Goal: Task Accomplishment & Management: Manage account settings

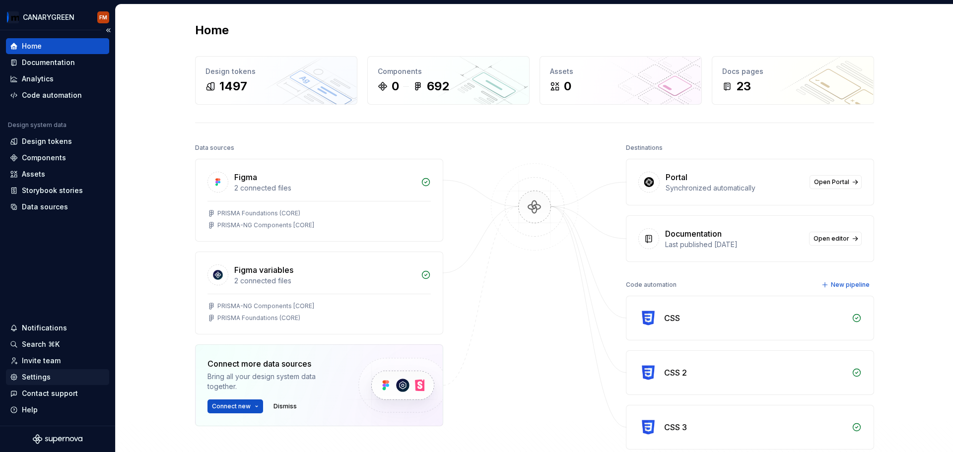
click at [38, 297] on div "Settings" at bounding box center [36, 377] width 29 height 10
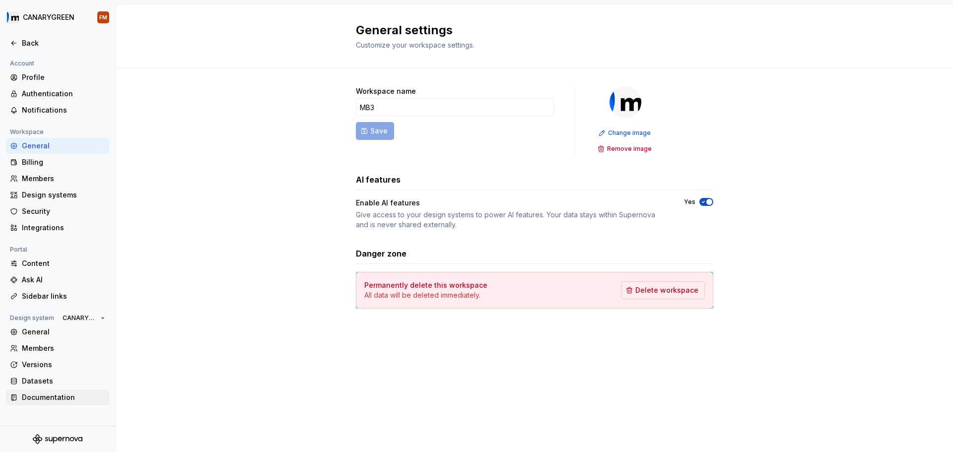
click at [42, 297] on div "Documentation" at bounding box center [63, 398] width 83 height 10
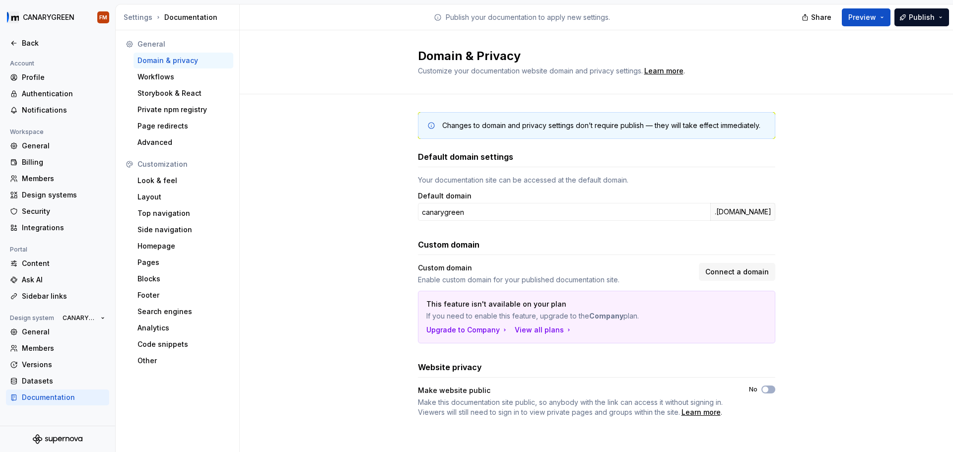
click at [153, 297] on div "Customization Look & feel Layout Top navigation Side navigation Homepage Pages …" at bounding box center [178, 262] width 112 height 212
click at [153, 297] on div "Other" at bounding box center [184, 361] width 100 height 16
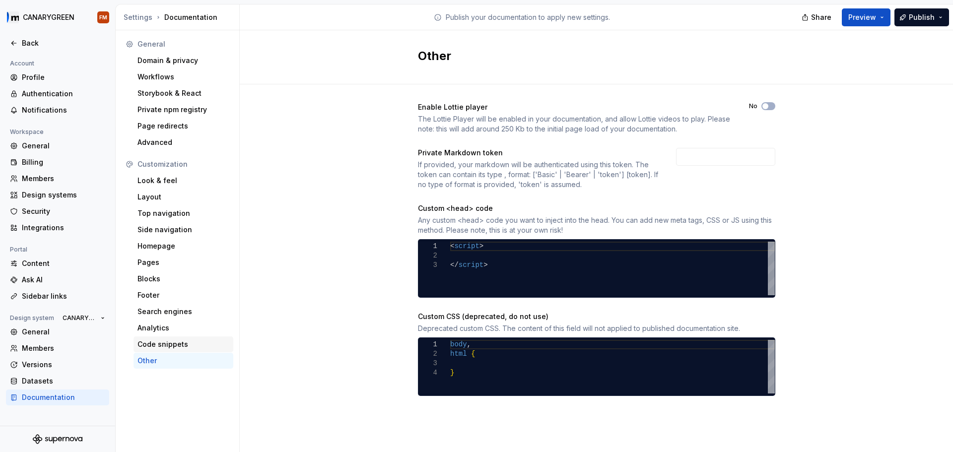
click at [160, 297] on div "Code snippets" at bounding box center [183, 345] width 92 height 10
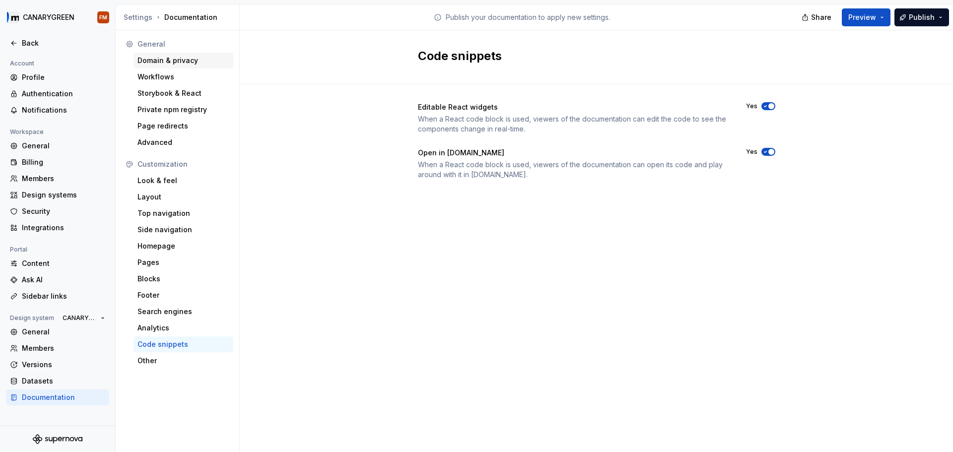
click at [182, 62] on div "Domain & privacy" at bounding box center [183, 61] width 92 height 10
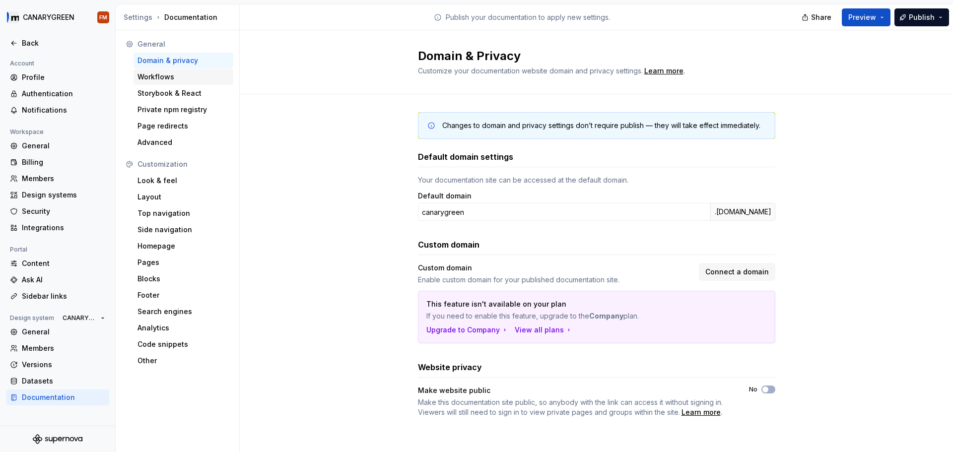
click at [163, 76] on div "Workflows" at bounding box center [183, 77] width 92 height 10
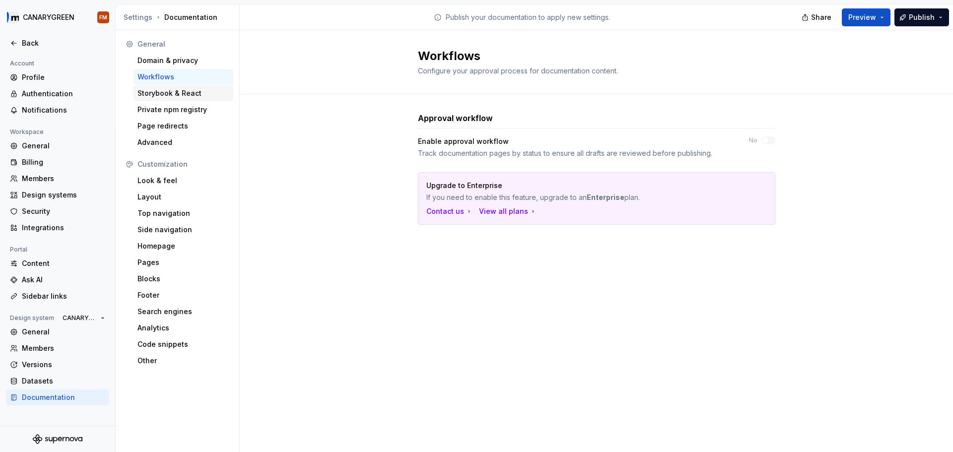
click at [166, 93] on div "Storybook & React" at bounding box center [183, 93] width 92 height 10
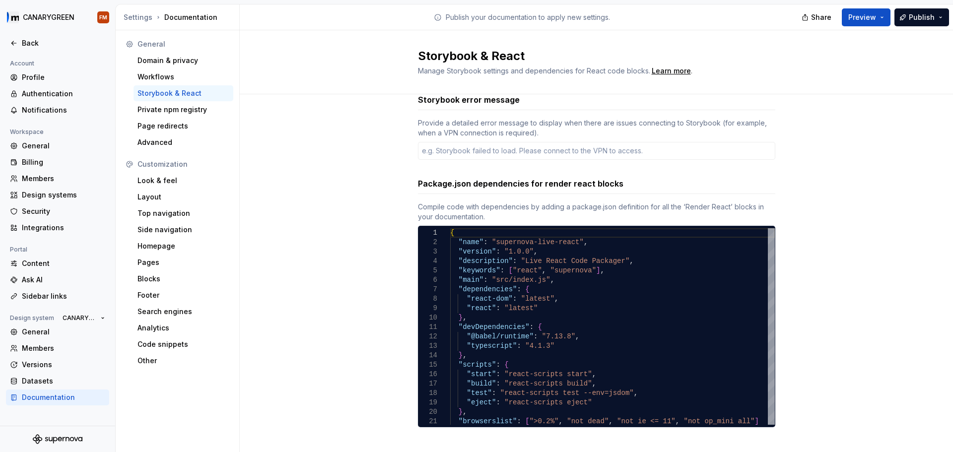
scroll to position [27, 0]
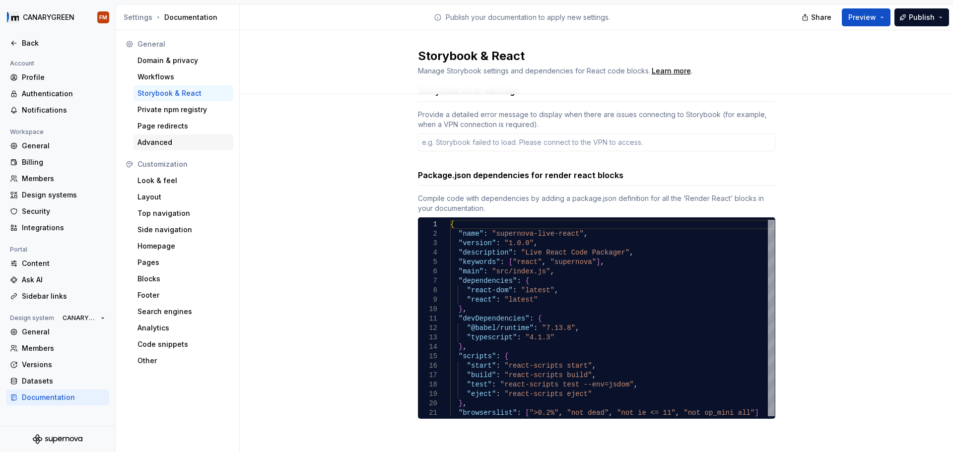
click at [171, 143] on div "Advanced" at bounding box center [183, 142] width 92 height 10
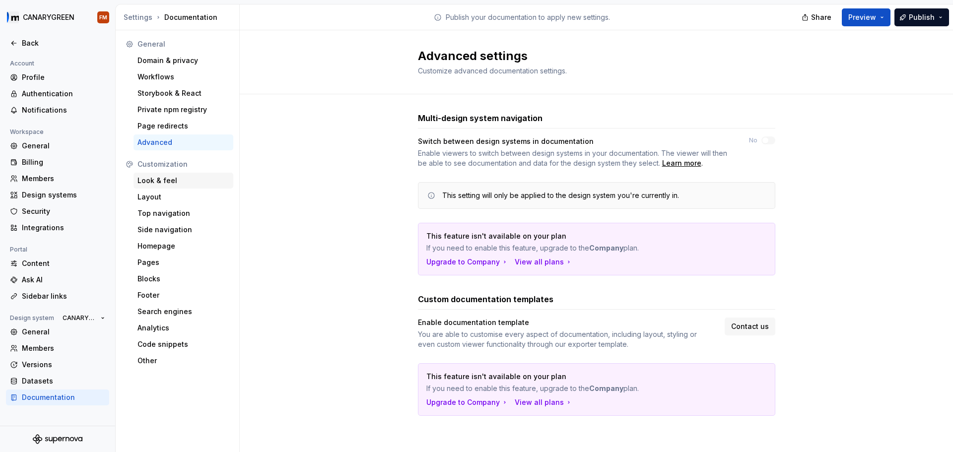
click at [155, 174] on div "Look & feel" at bounding box center [184, 181] width 100 height 16
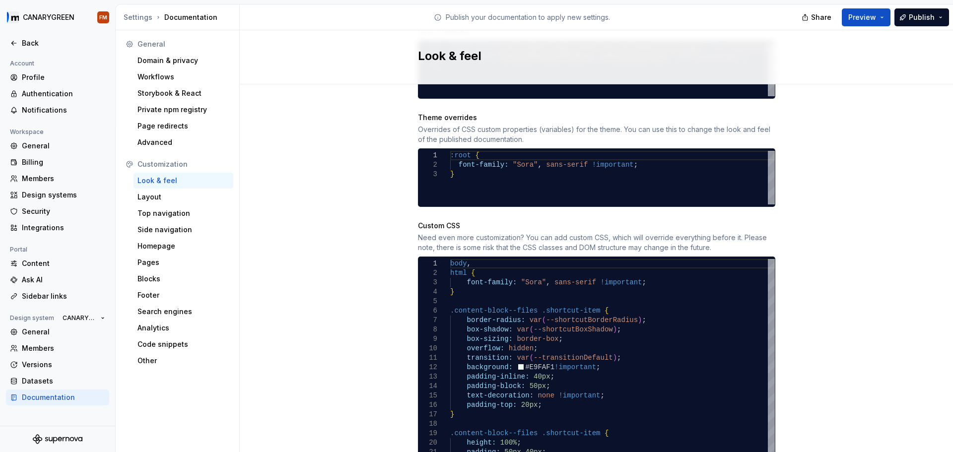
scroll to position [436, 0]
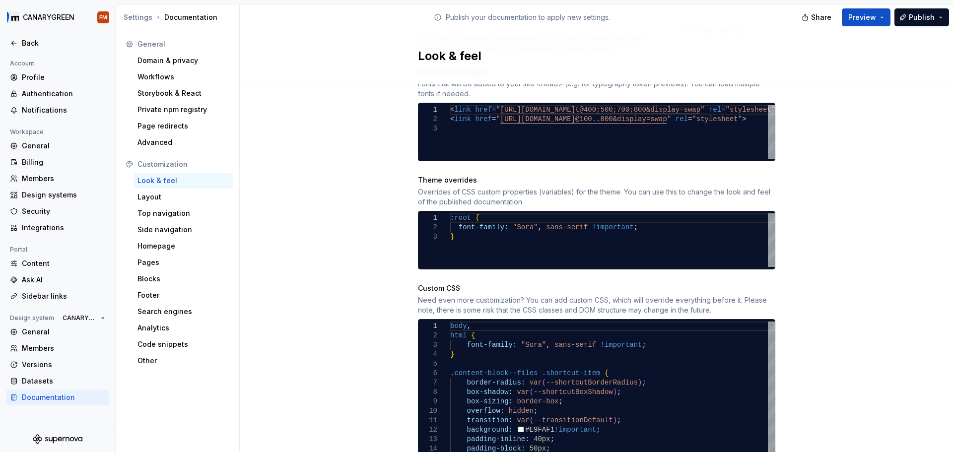
click at [377, 260] on div "Site logo A company logo that will be displayed on all pages on your documentat…" at bounding box center [596, 181] width 713 height 1067
click at [195, 194] on div "Layout" at bounding box center [183, 197] width 92 height 10
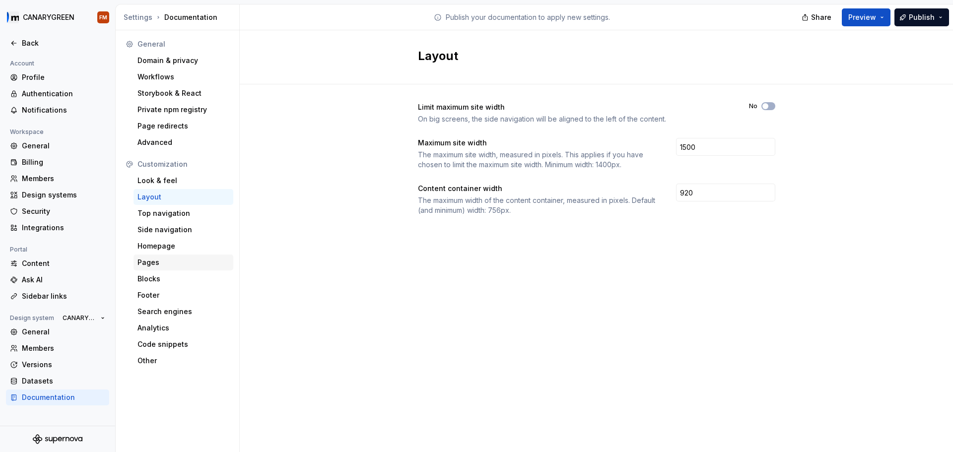
click at [160, 258] on div "Pages" at bounding box center [183, 263] width 92 height 10
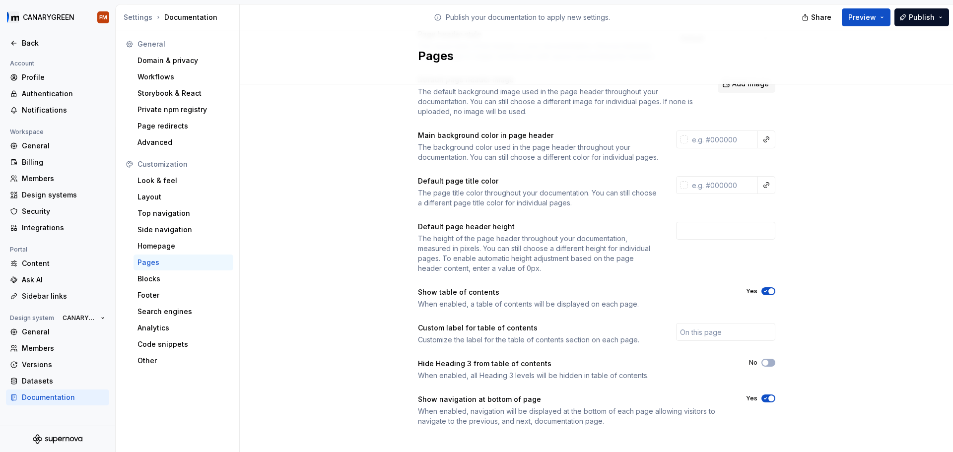
scroll to position [90, 0]
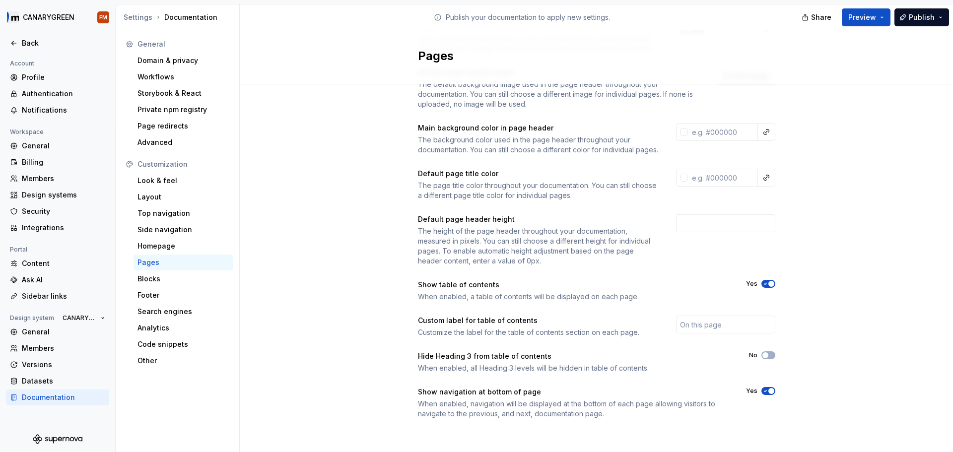
click at [356, 297] on div "Page header style The visual style of the header in your documentation. Choose …" at bounding box center [596, 230] width 713 height 453
click at [177, 297] on div "Footer" at bounding box center [184, 295] width 100 height 16
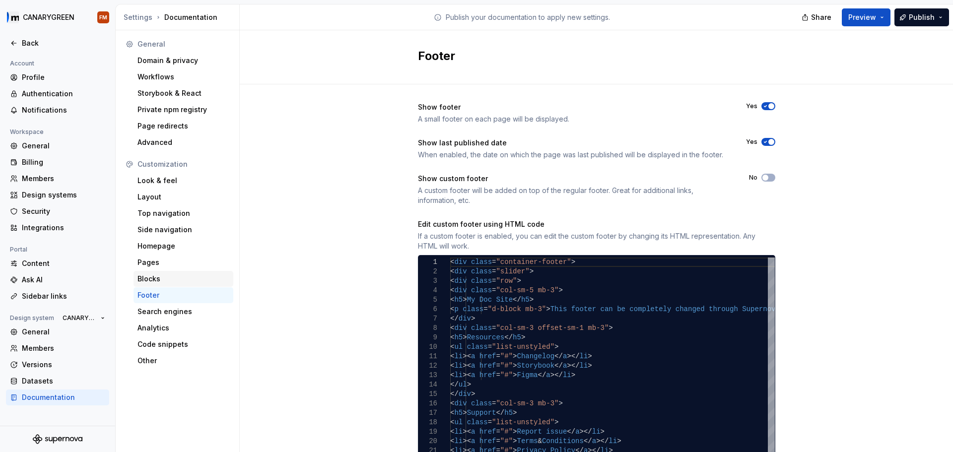
click at [199, 274] on div "Blocks" at bounding box center [183, 279] width 92 height 10
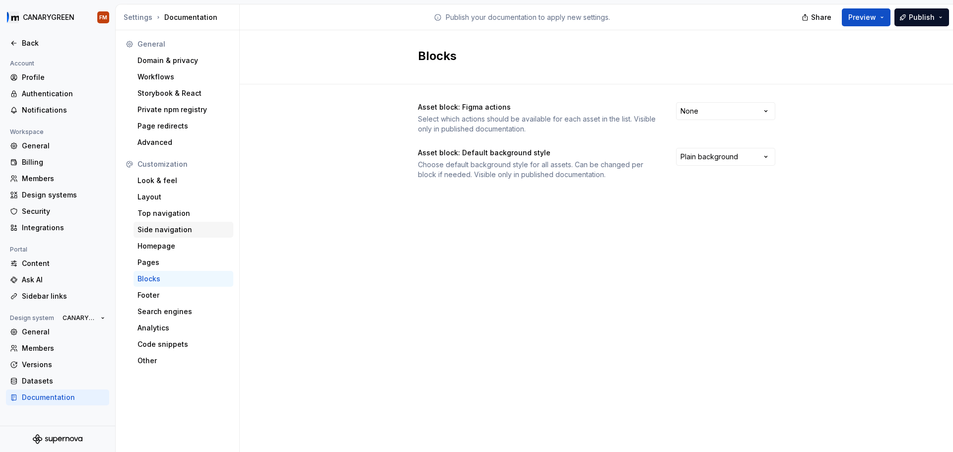
click at [165, 231] on div "Side navigation" at bounding box center [183, 230] width 92 height 10
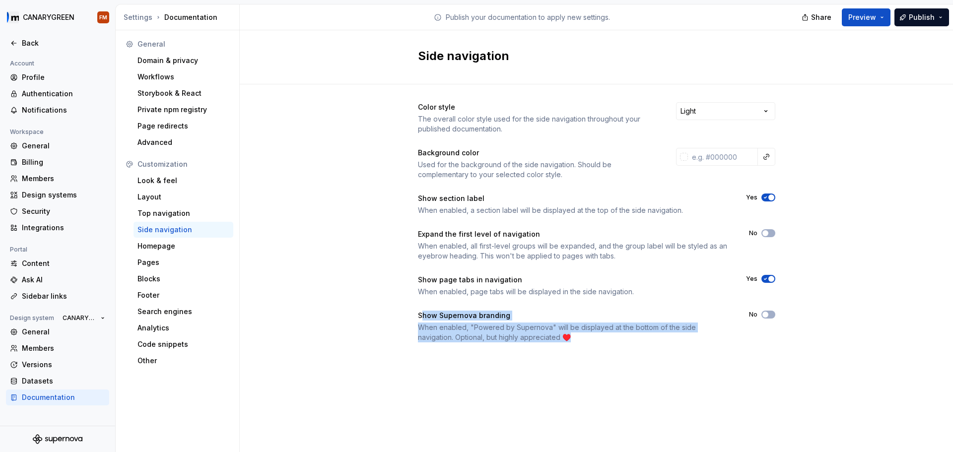
drag, startPoint x: 578, startPoint y: 340, endPoint x: 422, endPoint y: 320, distance: 157.2
click at [422, 297] on div "Show Supernova branding When enabled, "Powered by Supernova" will be displayed …" at bounding box center [574, 327] width 313 height 32
click at [422, 297] on div "Color style The overall color style used for the side navigation throughout you…" at bounding box center [596, 232] width 357 height 296
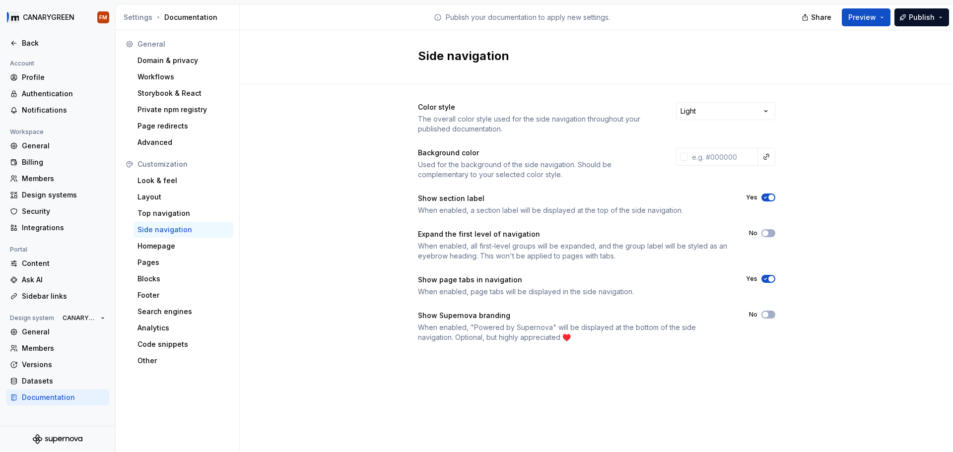
click at [357, 297] on div "Side navigation Color style The overall color style used for the side navigatio…" at bounding box center [596, 241] width 713 height 422
click at [678, 15] on span "Publish" at bounding box center [922, 17] width 26 height 10
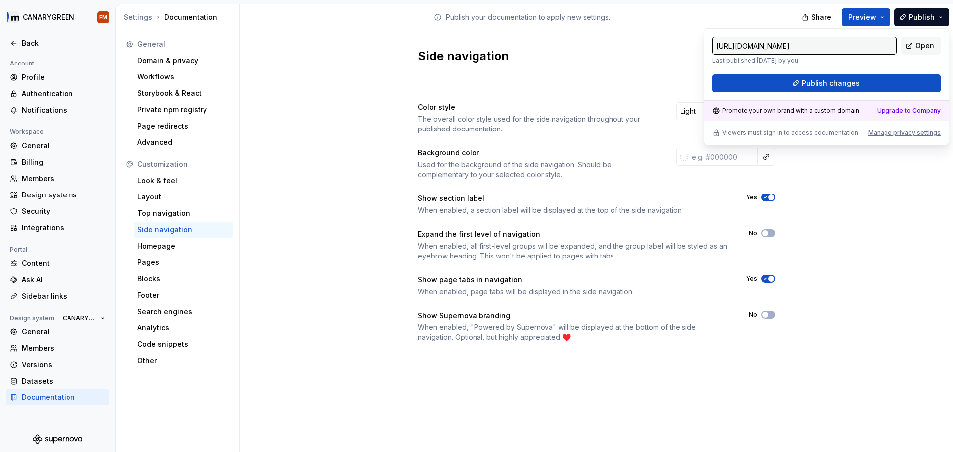
click at [678, 297] on div "Side navigation Color style The overall color style used for the side navigatio…" at bounding box center [596, 241] width 713 height 422
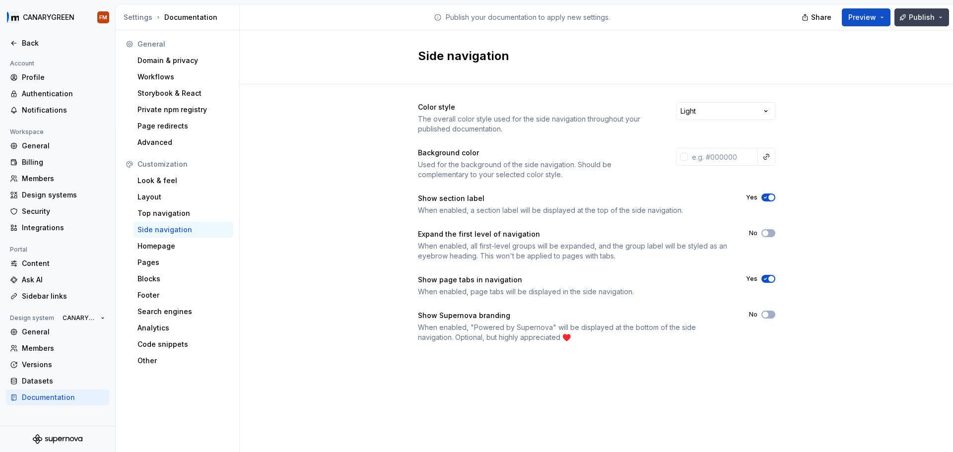
click at [678, 18] on span "Publish" at bounding box center [922, 17] width 26 height 10
click at [192, 217] on div "Top navigation" at bounding box center [183, 213] width 92 height 10
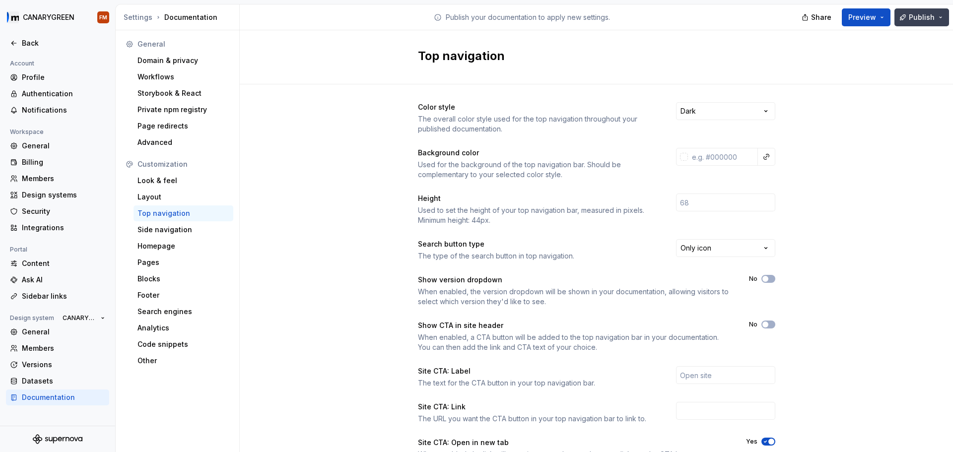
click at [678, 18] on span "Publish" at bounding box center [922, 17] width 26 height 10
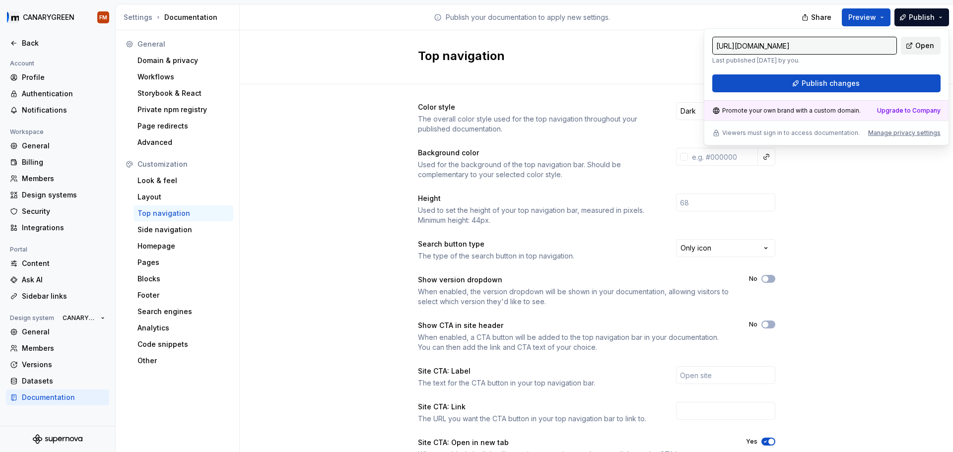
click at [678, 47] on span "Open" at bounding box center [924, 46] width 19 height 10
click at [381, 235] on div "Color style The overall color style used for the top navigation throughout your…" at bounding box center [596, 313] width 713 height 459
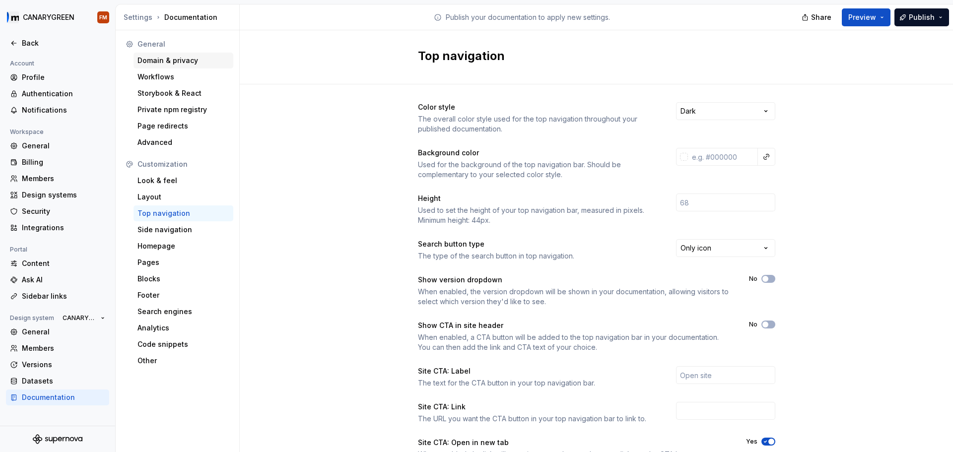
click at [172, 58] on div "Domain & privacy" at bounding box center [183, 61] width 92 height 10
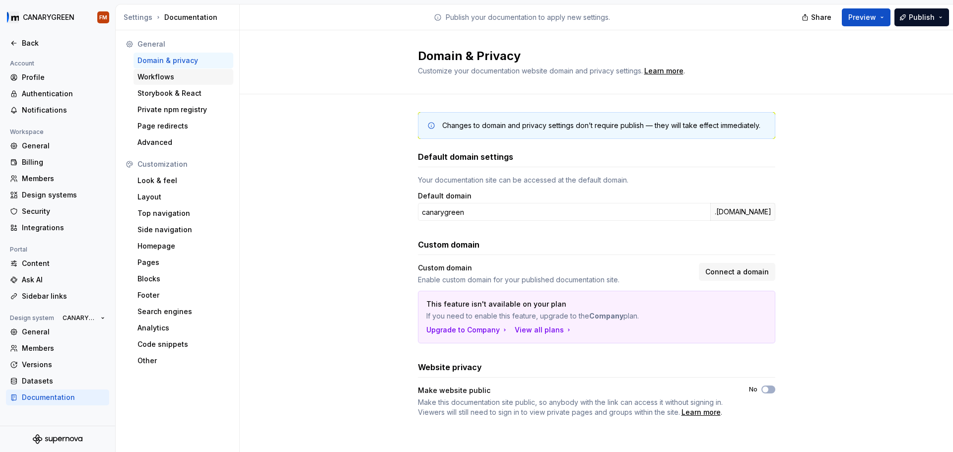
click at [156, 73] on div "Workflows" at bounding box center [183, 77] width 92 height 10
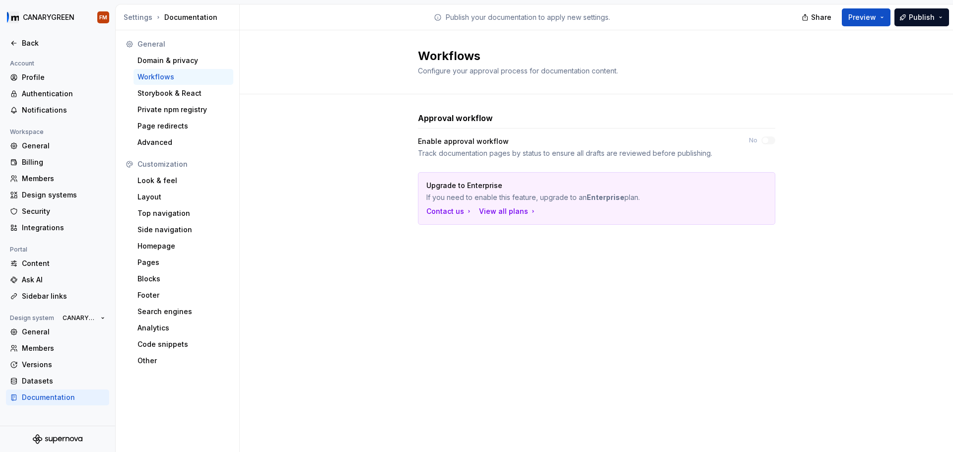
click at [336, 258] on div "Approval workflow Enable approval workflow Track documentation pages by status …" at bounding box center [596, 178] width 713 height 168
click at [327, 206] on div "Approval workflow Enable approval workflow Track documentation pages by status …" at bounding box center [596, 178] width 713 height 168
click at [157, 141] on div "Advanced" at bounding box center [183, 142] width 92 height 10
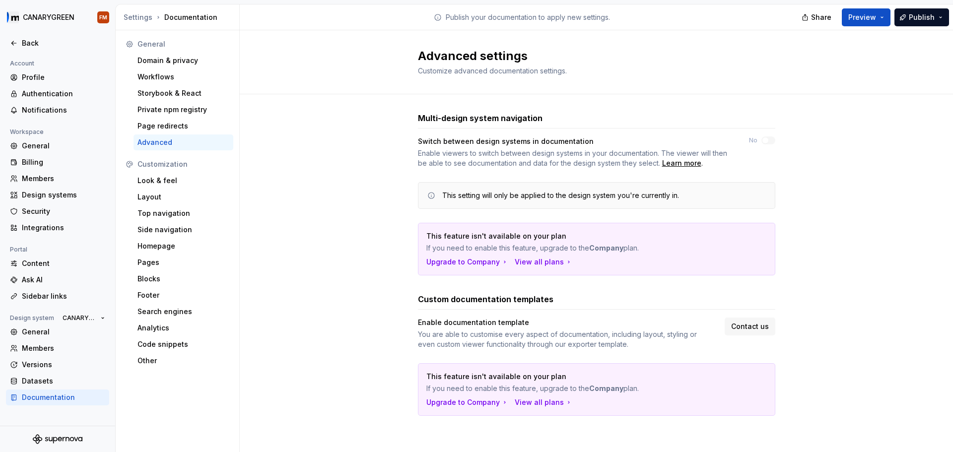
click at [365, 164] on div "Multi-design system navigation Switch between design systems in documentation E…" at bounding box center [596, 273] width 713 height 359
click at [421, 274] on div "This feature isn't available on your plan If you need to enable this feature, u…" at bounding box center [596, 249] width 356 height 52
click at [155, 128] on div "Page redirects" at bounding box center [183, 126] width 92 height 10
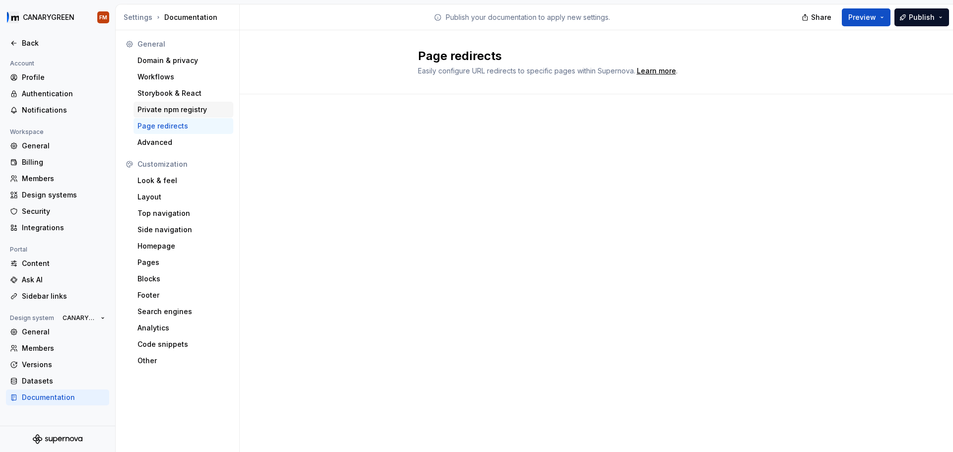
click at [165, 112] on div "Private npm registry" at bounding box center [183, 110] width 92 height 10
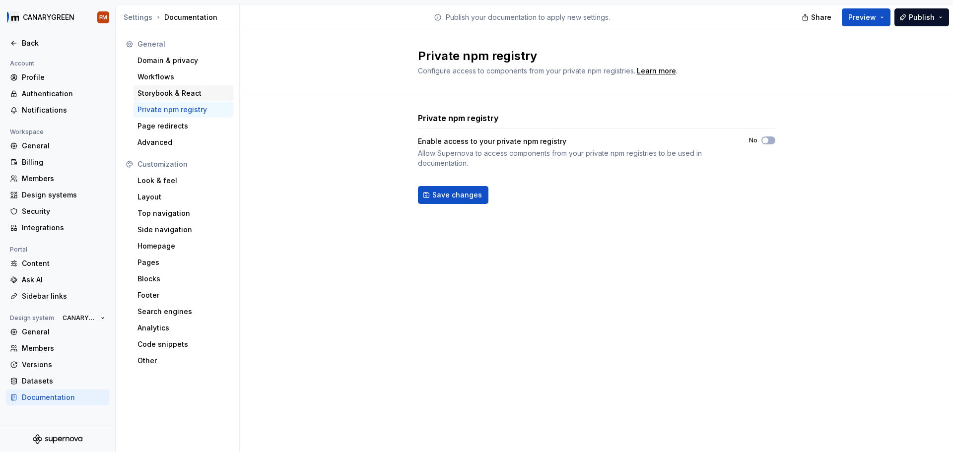
click at [174, 96] on div "Storybook & React" at bounding box center [183, 93] width 92 height 10
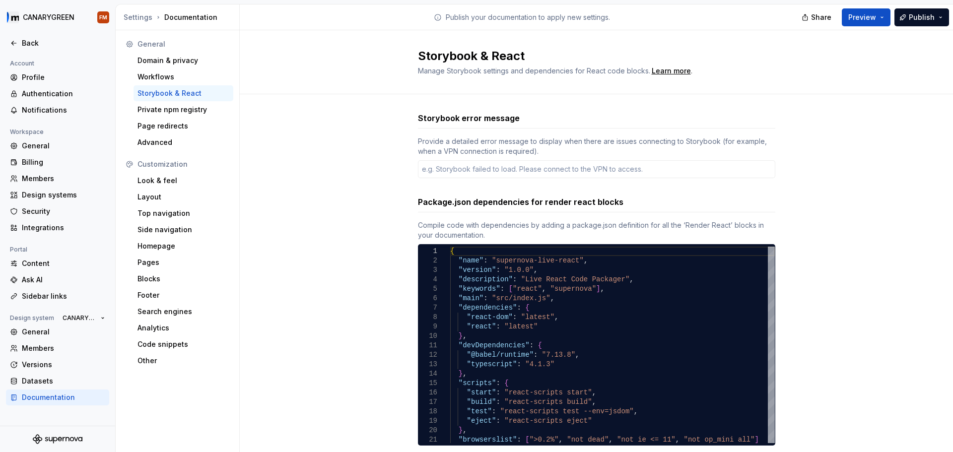
scroll to position [27, 0]
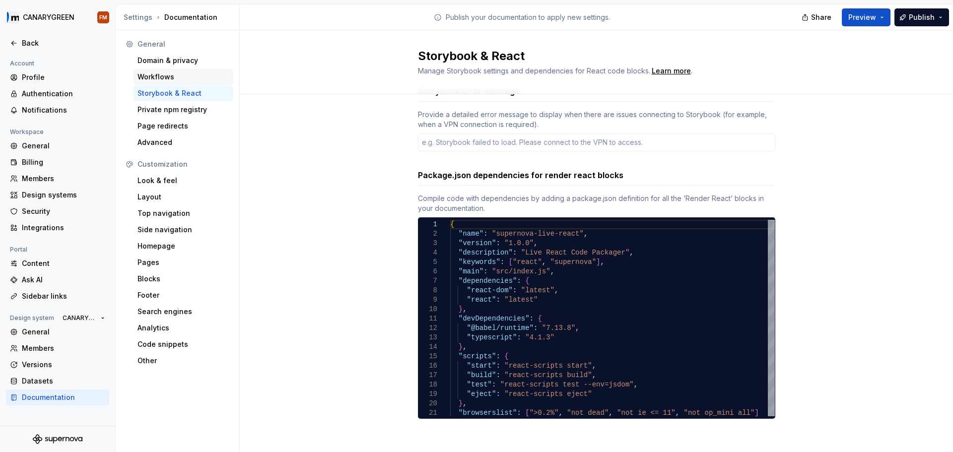
click at [149, 77] on div "Workflows" at bounding box center [183, 77] width 92 height 10
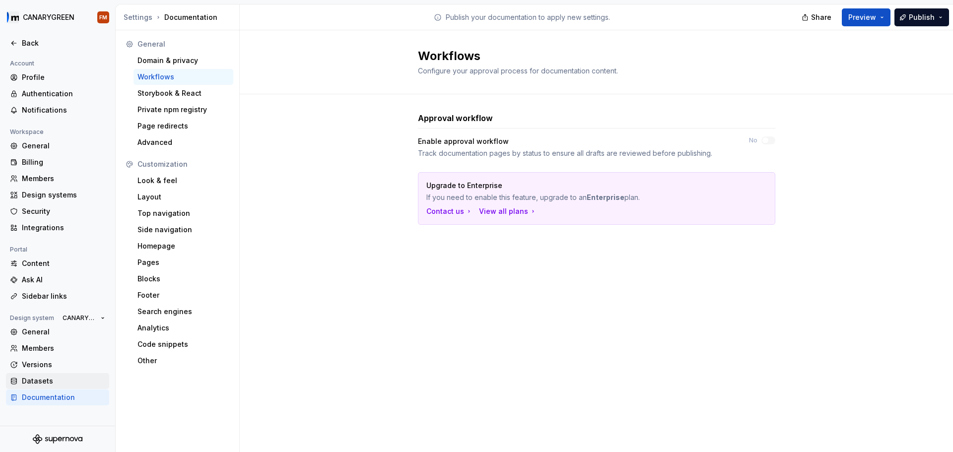
click at [49, 297] on div "Datasets" at bounding box center [63, 381] width 83 height 10
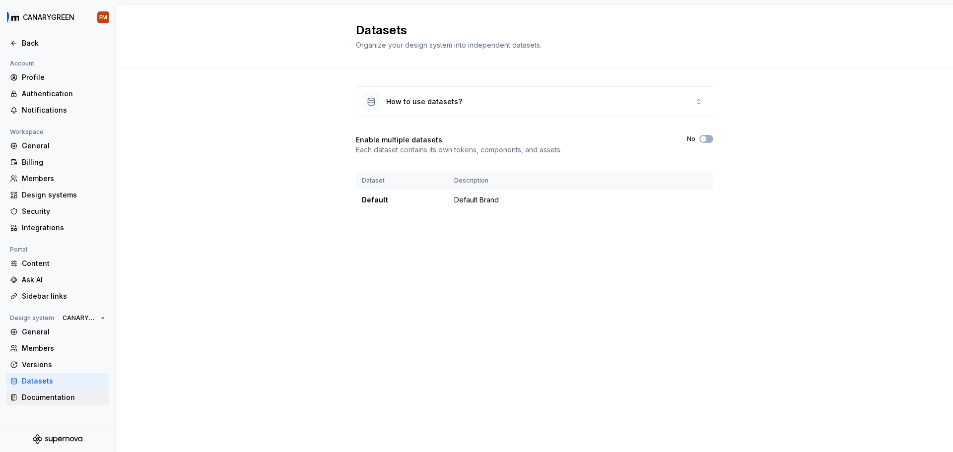
click at [46, 297] on div "Documentation" at bounding box center [57, 398] width 103 height 16
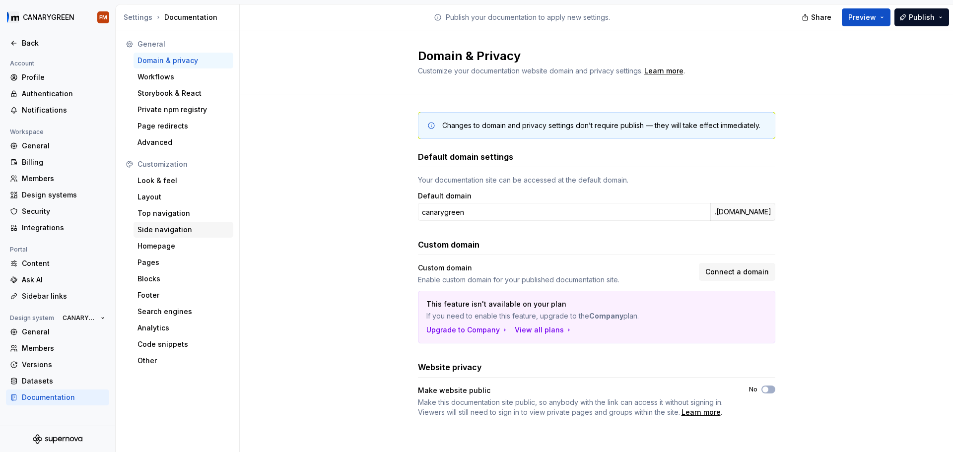
click at [175, 237] on div "Side navigation" at bounding box center [184, 230] width 100 height 16
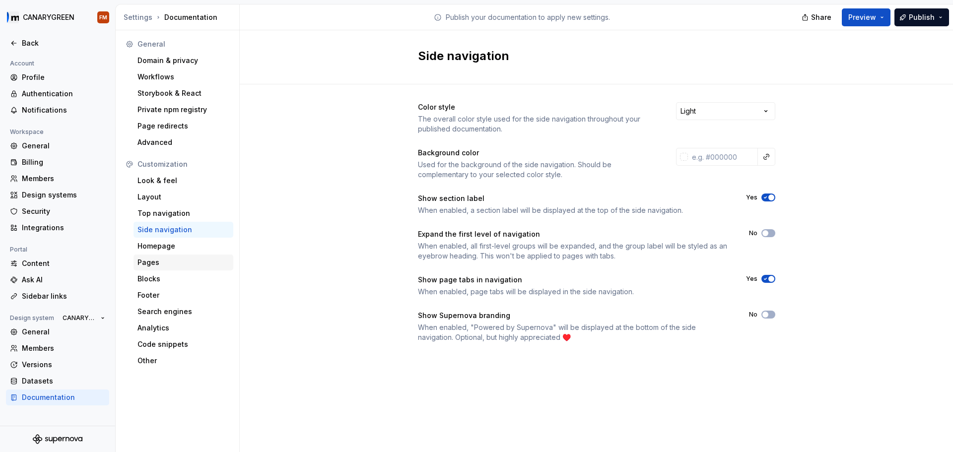
click at [166, 255] on div "Pages" at bounding box center [184, 263] width 100 height 16
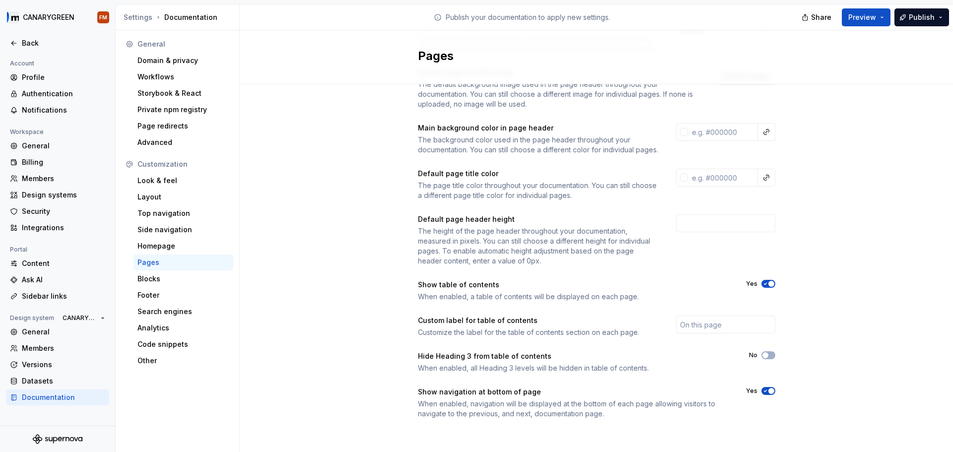
scroll to position [90, 0]
click at [149, 58] on div "Domain & privacy" at bounding box center [183, 61] width 92 height 10
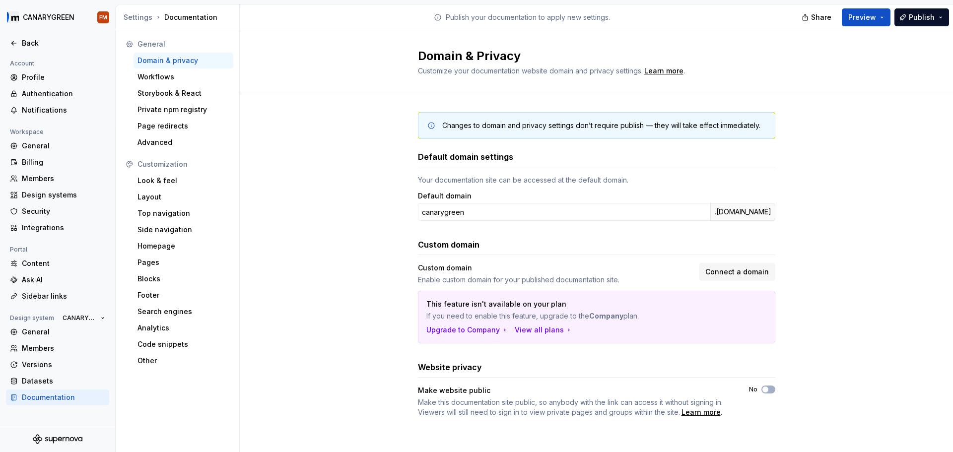
click at [356, 143] on div "Changes to domain and privacy settings don’t require publish — they will take e…" at bounding box center [596, 274] width 713 height 361
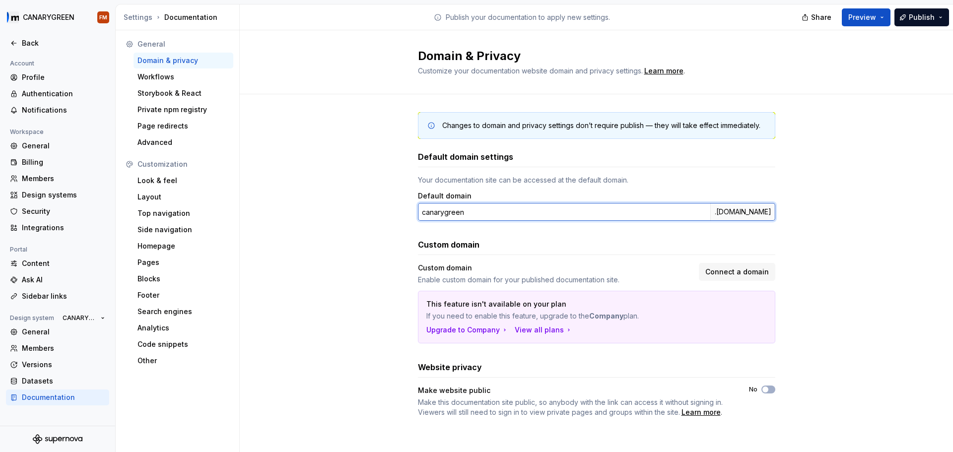
click at [567, 204] on input "canarygreen" at bounding box center [564, 212] width 292 height 18
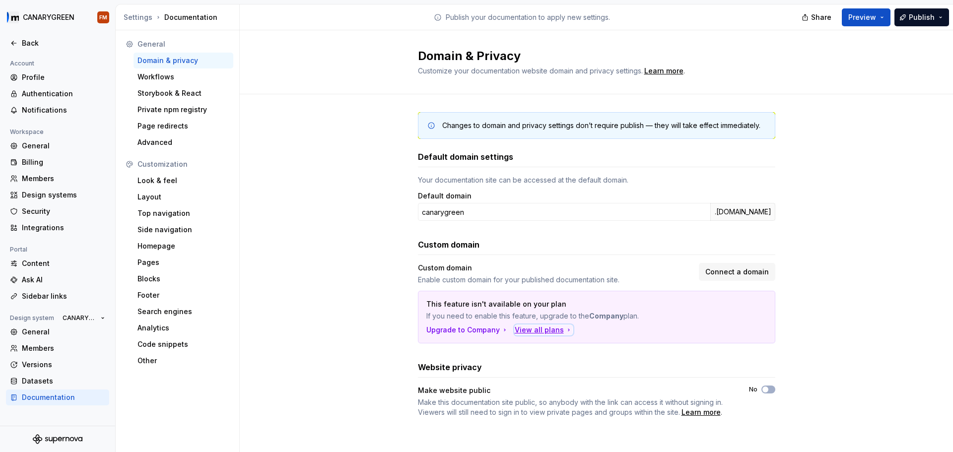
click at [515, 297] on div "View all plans" at bounding box center [544, 330] width 58 height 10
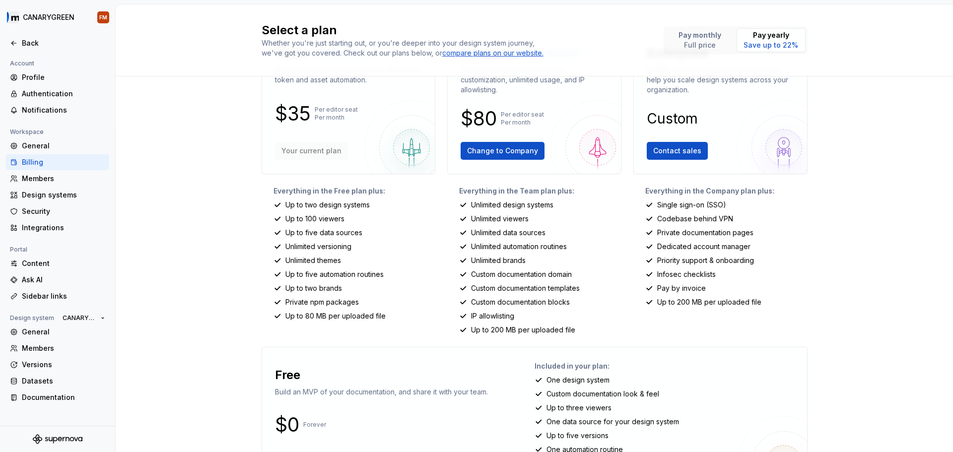
scroll to position [112, 0]
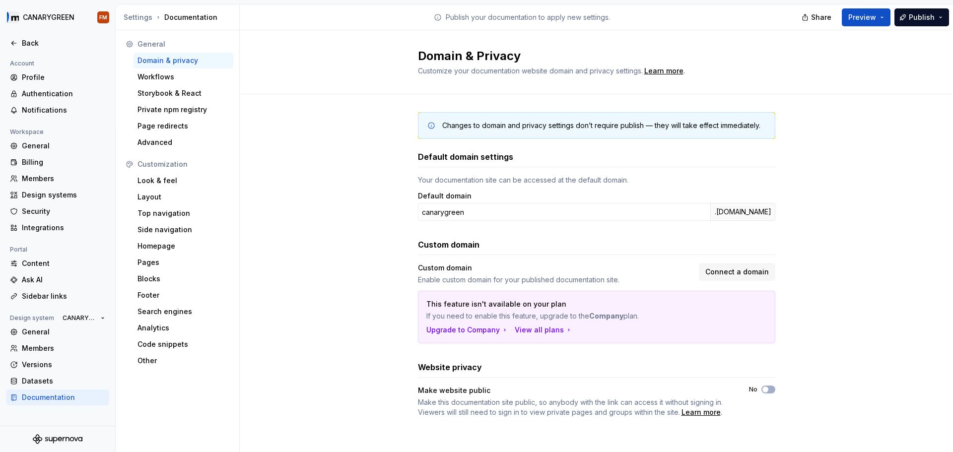
click at [329, 221] on div "Changes to domain and privacy settings don’t require publish — they will take e…" at bounding box center [596, 274] width 713 height 361
click at [25, 144] on div "General" at bounding box center [63, 146] width 83 height 10
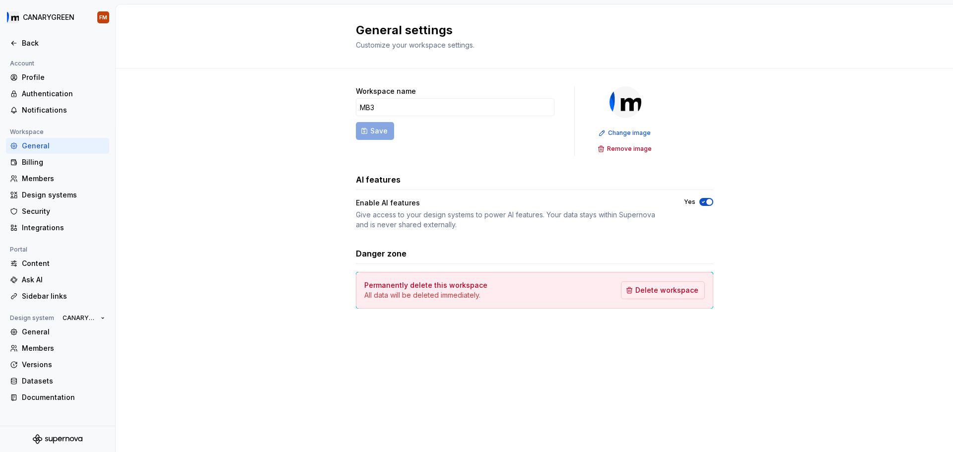
click at [250, 175] on div "Workspace name MB3 Save Change image Remove image AI features Enable AI feature…" at bounding box center [534, 207] width 837 height 278
click at [41, 213] on div "Security" at bounding box center [63, 211] width 83 height 10
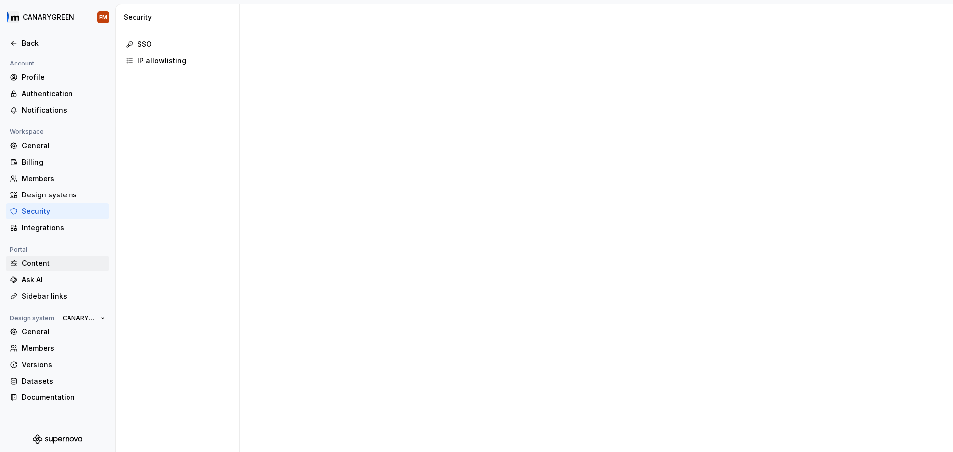
click at [40, 264] on div "Content" at bounding box center [63, 264] width 83 height 10
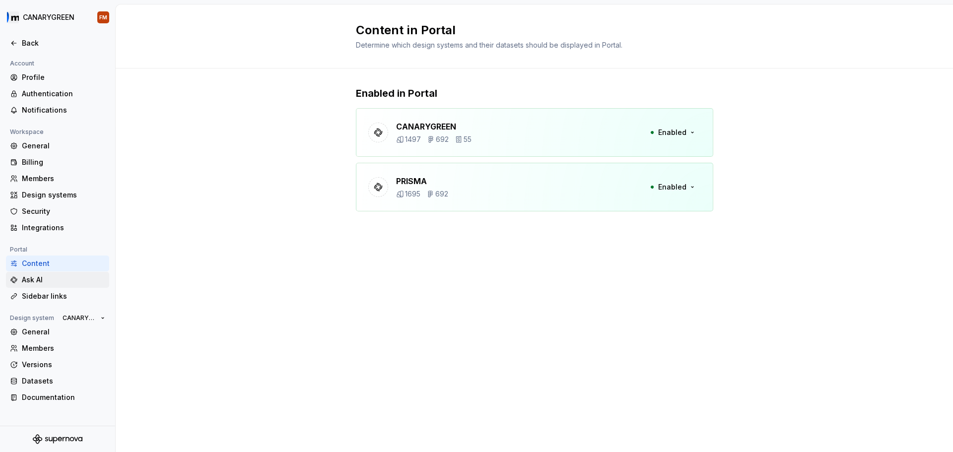
click at [47, 285] on div "Ask AI" at bounding box center [63, 280] width 83 height 10
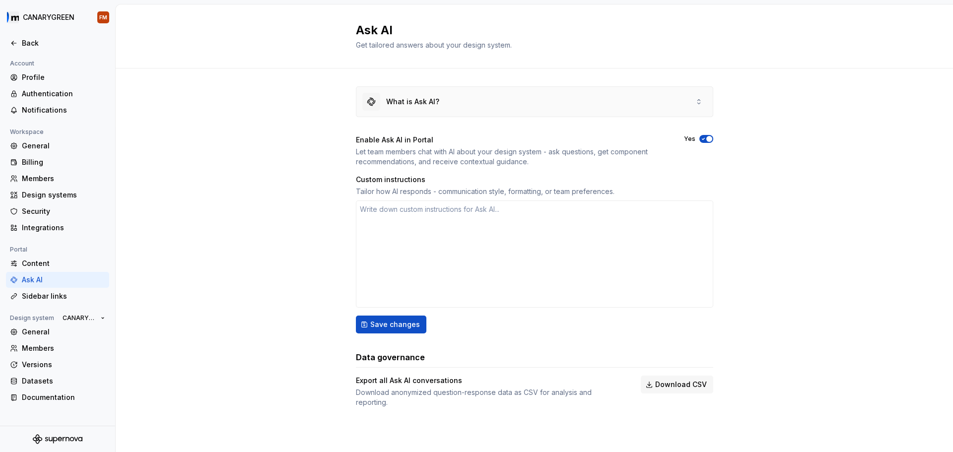
click at [462, 96] on div "What is Ask AI?" at bounding box center [534, 102] width 356 height 30
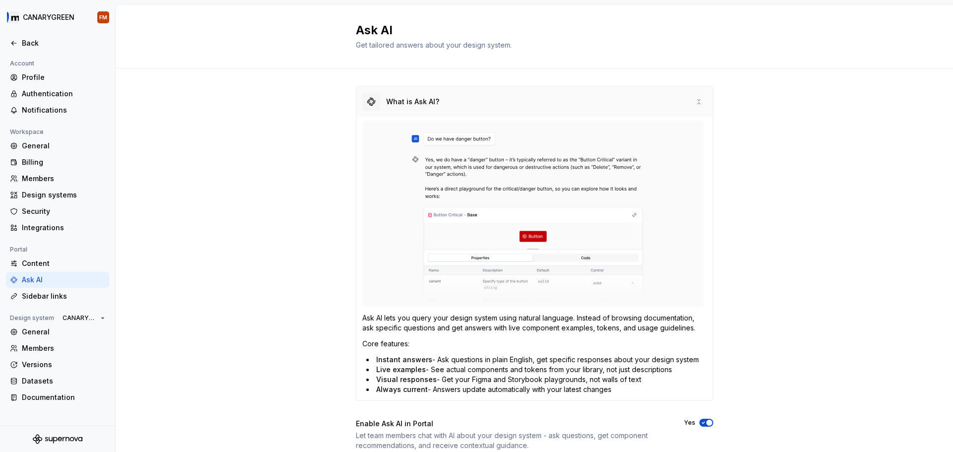
click at [462, 96] on div "What is Ask AI?" at bounding box center [534, 102] width 356 height 30
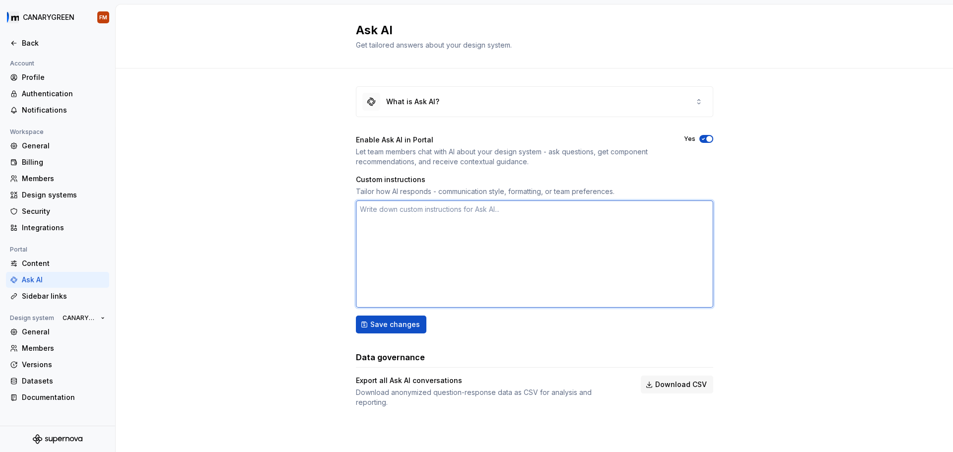
click at [452, 242] on textarea at bounding box center [534, 254] width 357 height 107
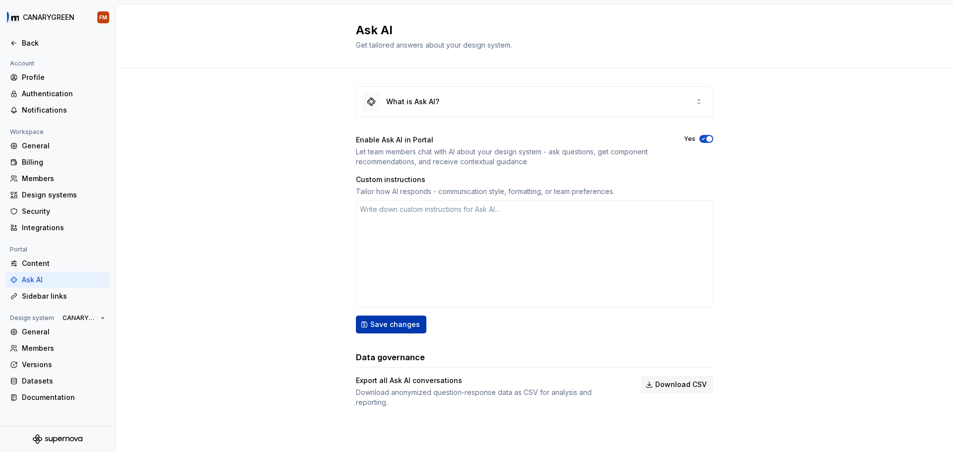
click at [414, 297] on span "Save changes" at bounding box center [395, 325] width 50 height 10
click at [36, 296] on div "Sidebar links" at bounding box center [63, 296] width 83 height 10
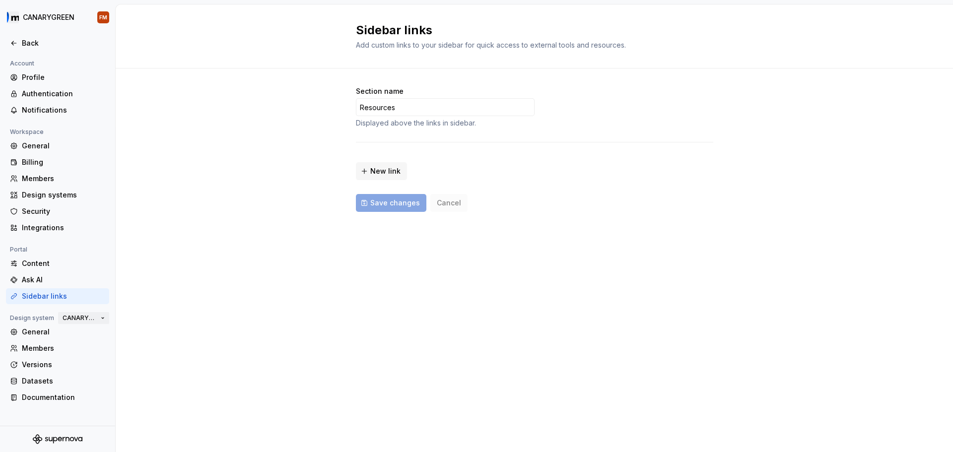
click at [80, 297] on span "CANARYGREEN" at bounding box center [80, 318] width 34 height 8
click at [81, 297] on span "CANARYGREEN" at bounding box center [80, 318] width 34 height 8
click at [37, 297] on div "General" at bounding box center [63, 332] width 83 height 10
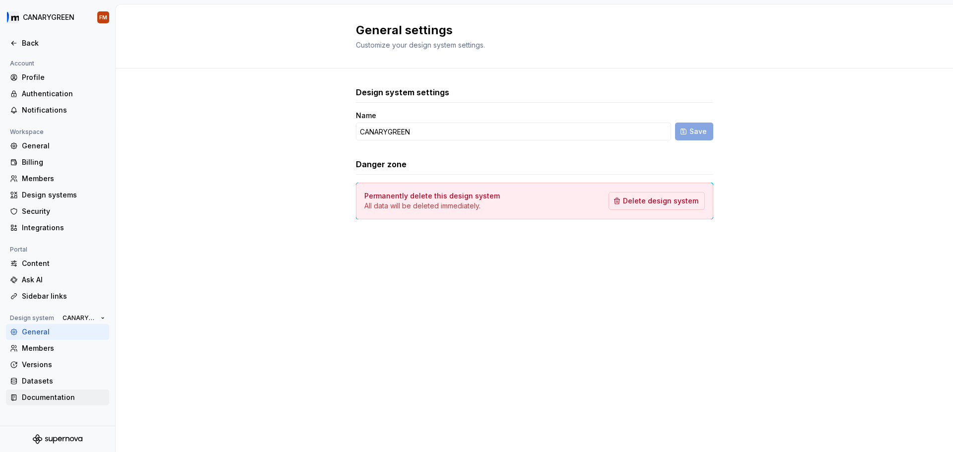
click at [46, 297] on div "Documentation" at bounding box center [63, 398] width 83 height 10
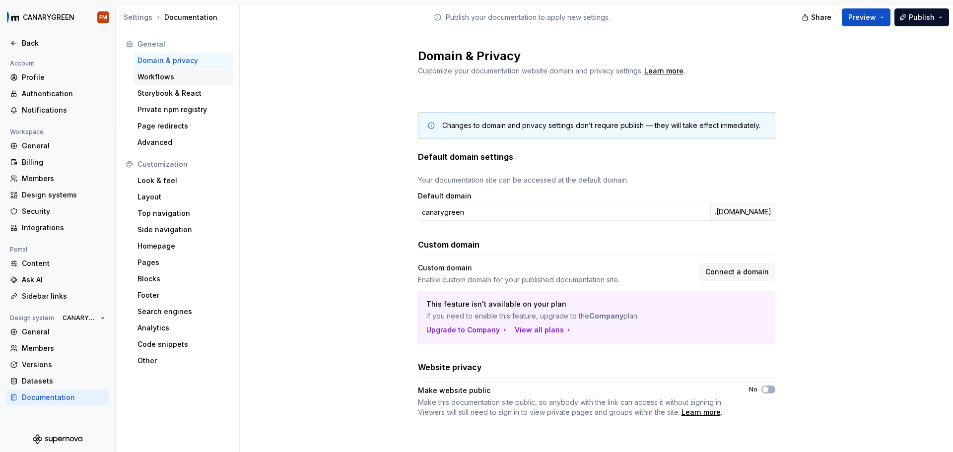
click at [174, 81] on div "Workflows" at bounding box center [183, 77] width 92 height 10
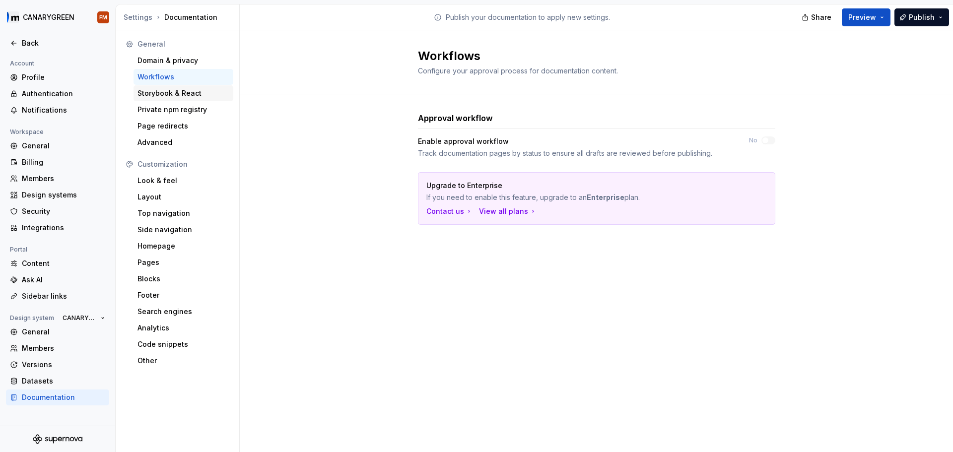
click at [171, 96] on div "Storybook & React" at bounding box center [183, 93] width 92 height 10
type textarea "*"
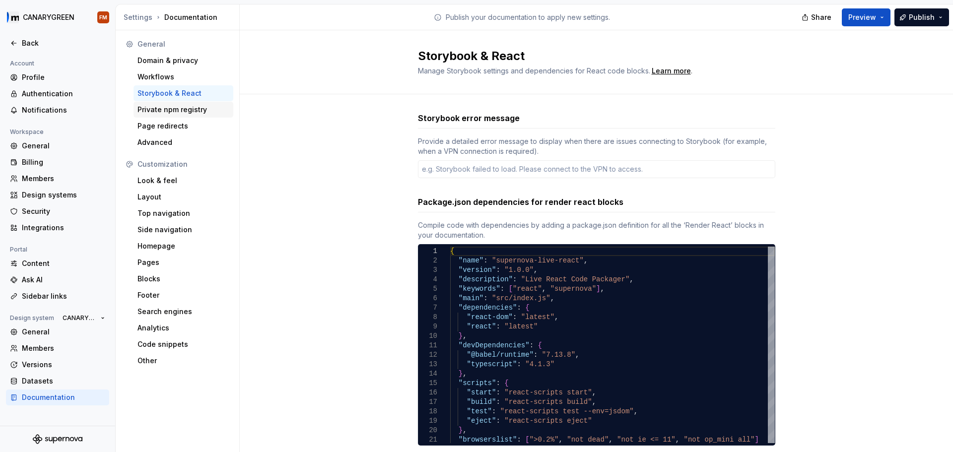
click at [170, 106] on div "Private npm registry" at bounding box center [183, 110] width 92 height 10
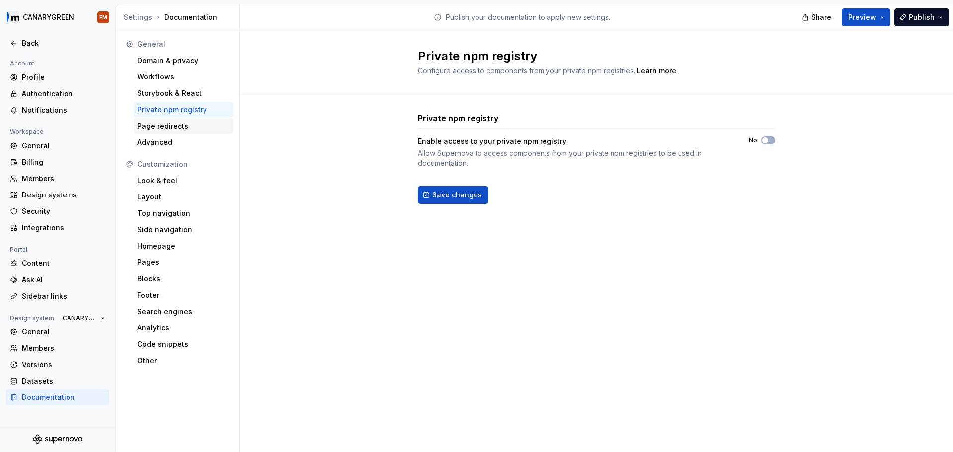
click at [162, 125] on div "Page redirects" at bounding box center [183, 126] width 92 height 10
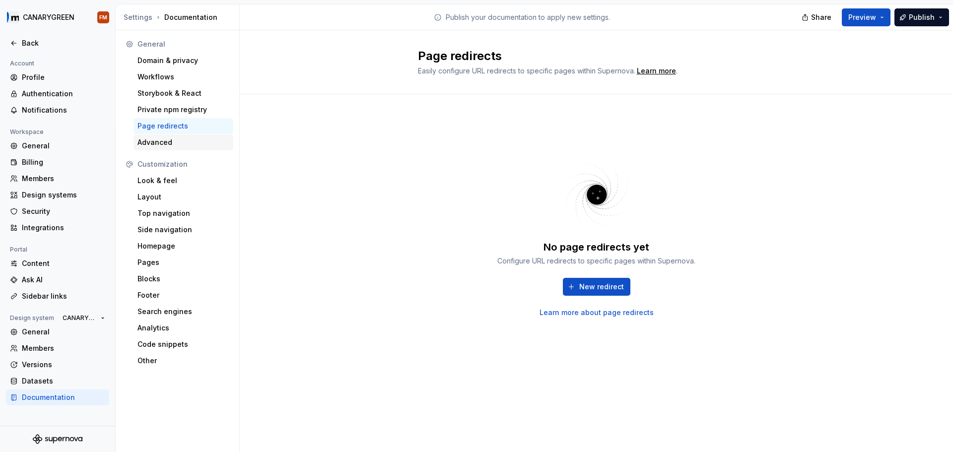
click at [162, 141] on div "Advanced" at bounding box center [183, 142] width 92 height 10
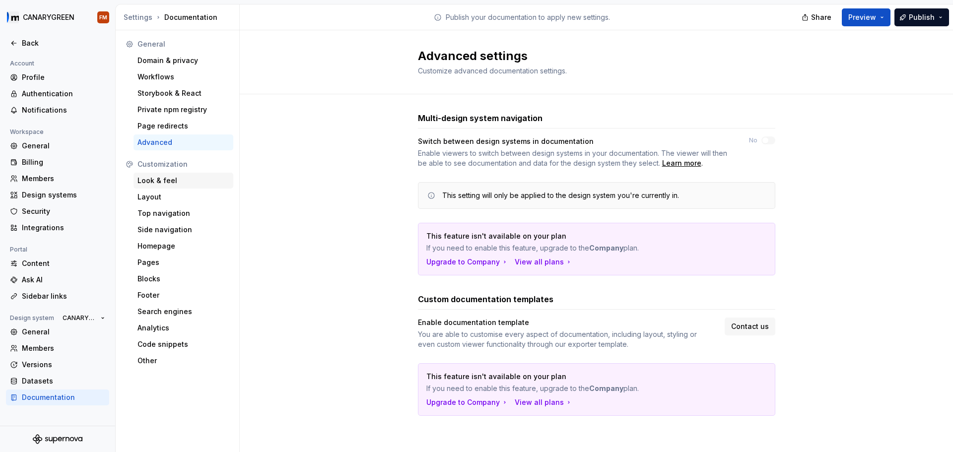
click at [180, 174] on div "Look & feel" at bounding box center [184, 181] width 100 height 16
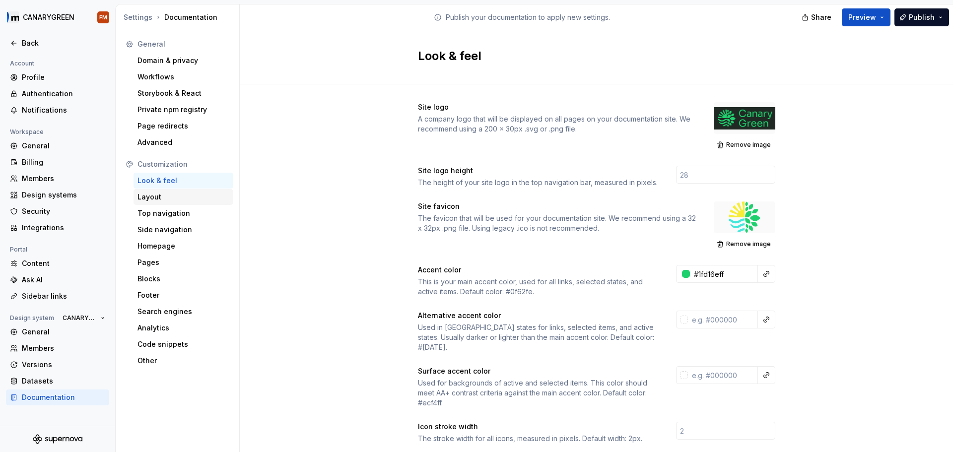
click at [177, 200] on div "Layout" at bounding box center [183, 197] width 92 height 10
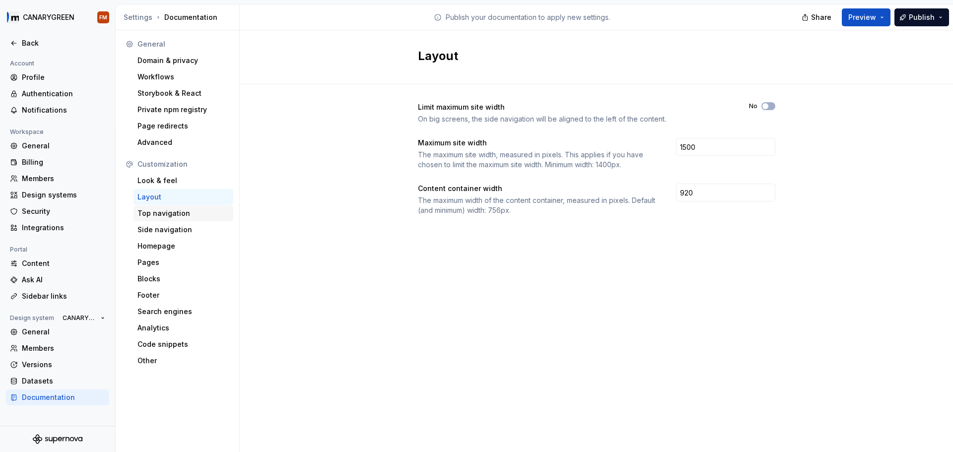
click at [171, 217] on div "Top navigation" at bounding box center [183, 213] width 92 height 10
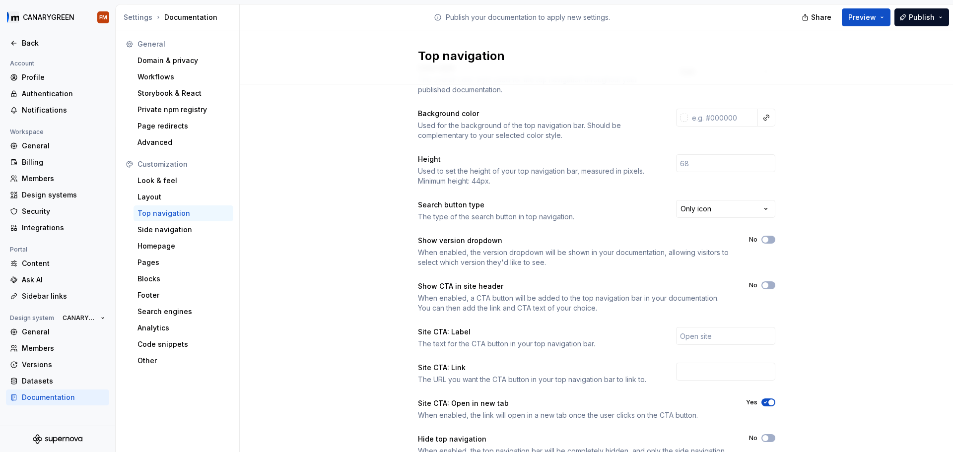
scroll to position [86, 0]
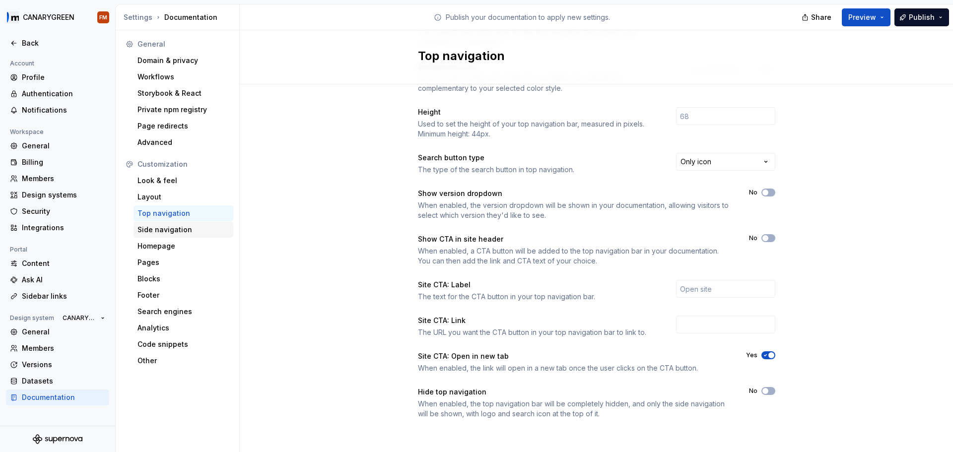
click at [192, 227] on div "Side navigation" at bounding box center [183, 230] width 92 height 10
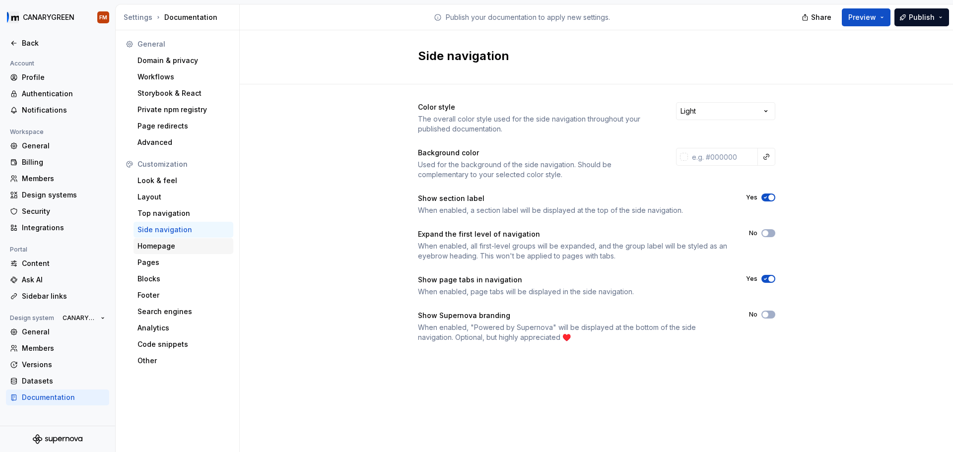
click at [184, 243] on div "Homepage" at bounding box center [183, 246] width 92 height 10
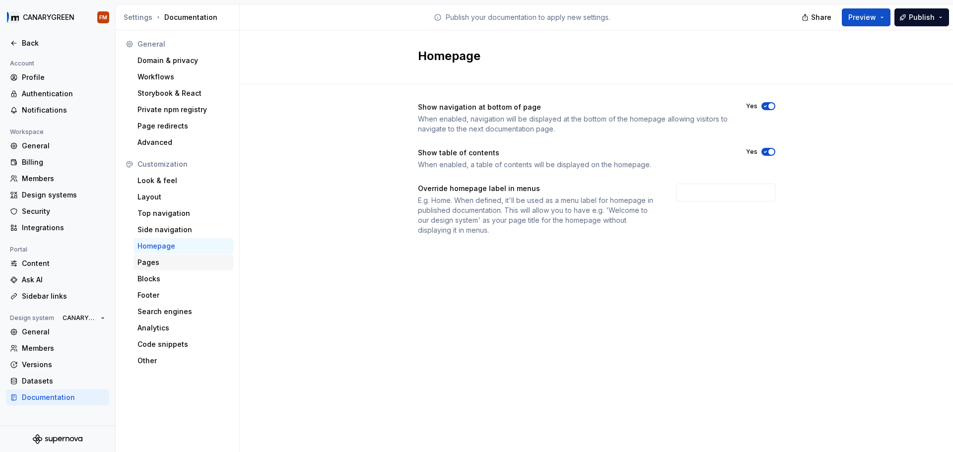
click at [179, 261] on div "Pages" at bounding box center [183, 263] width 92 height 10
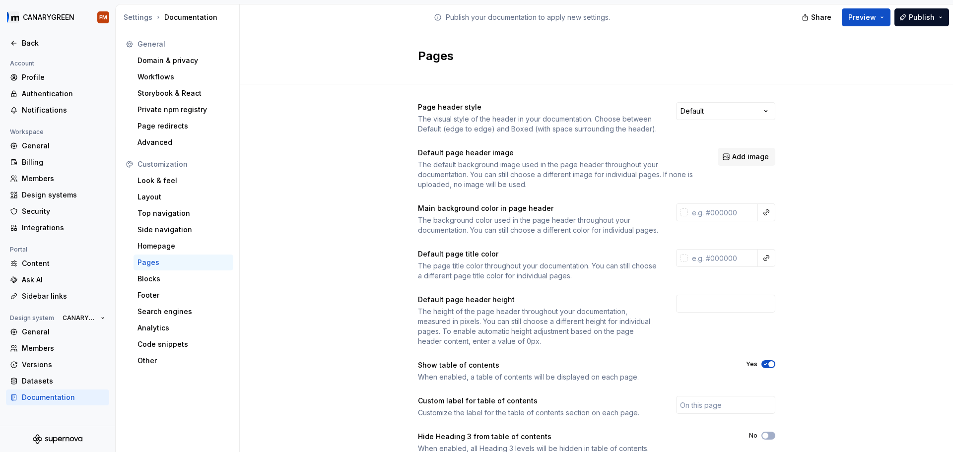
scroll to position [90, 0]
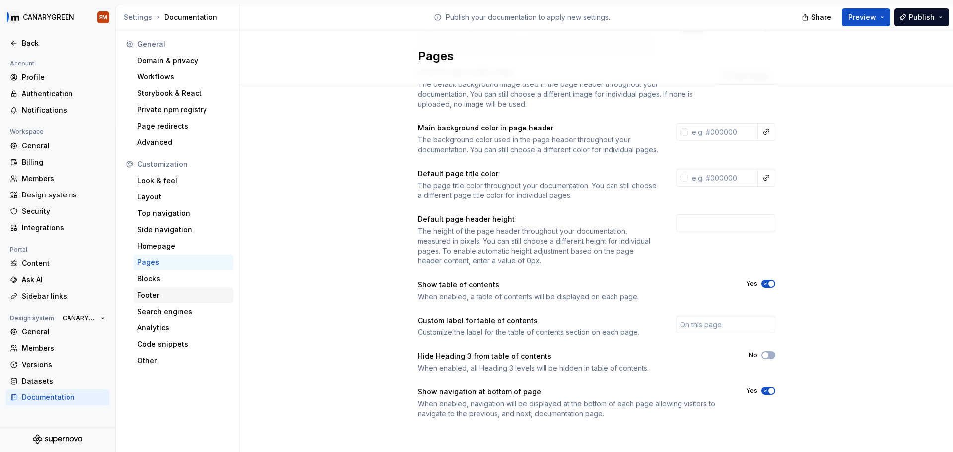
click at [170, 288] on div "Footer" at bounding box center [184, 295] width 100 height 16
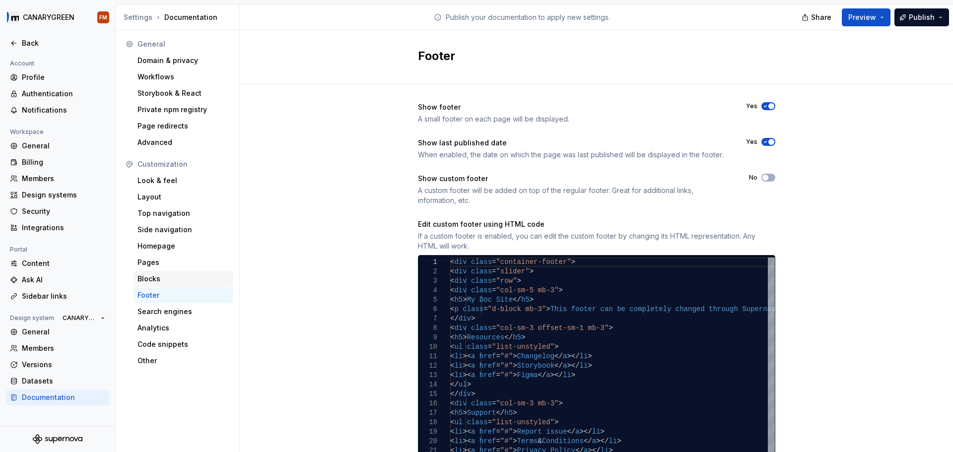
click at [176, 282] on div "Blocks" at bounding box center [183, 279] width 92 height 10
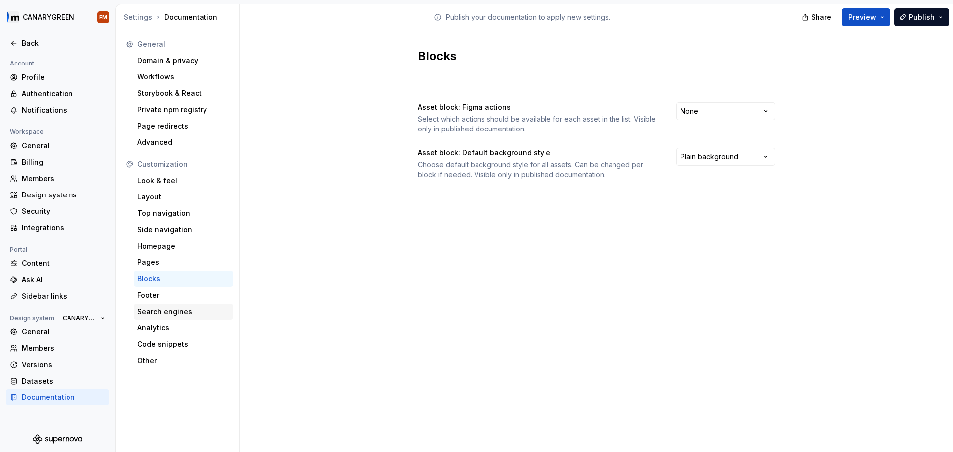
click at [170, 297] on div "Search engines" at bounding box center [183, 312] width 92 height 10
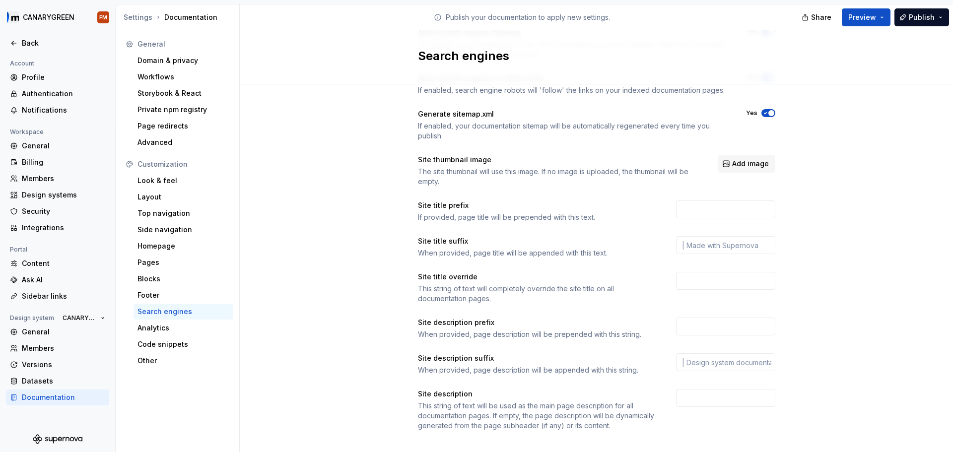
scroll to position [86, 0]
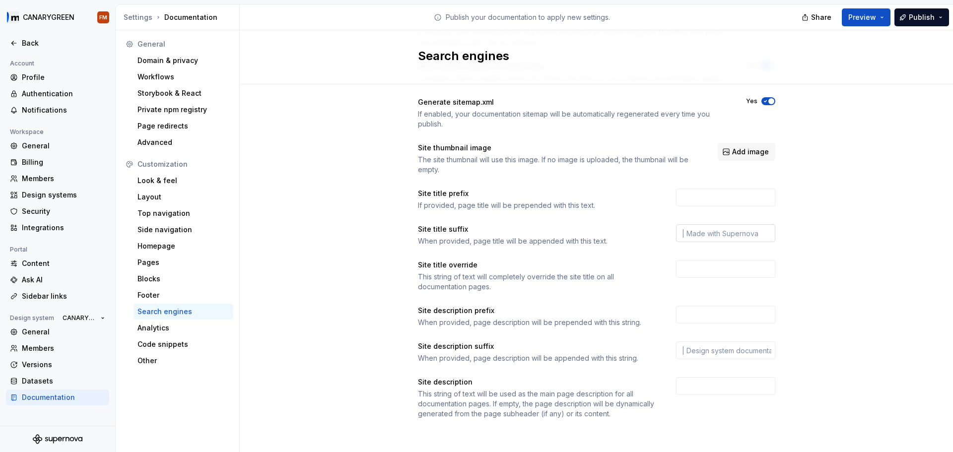
click at [678, 235] on input "text" at bounding box center [725, 233] width 99 height 18
type input """
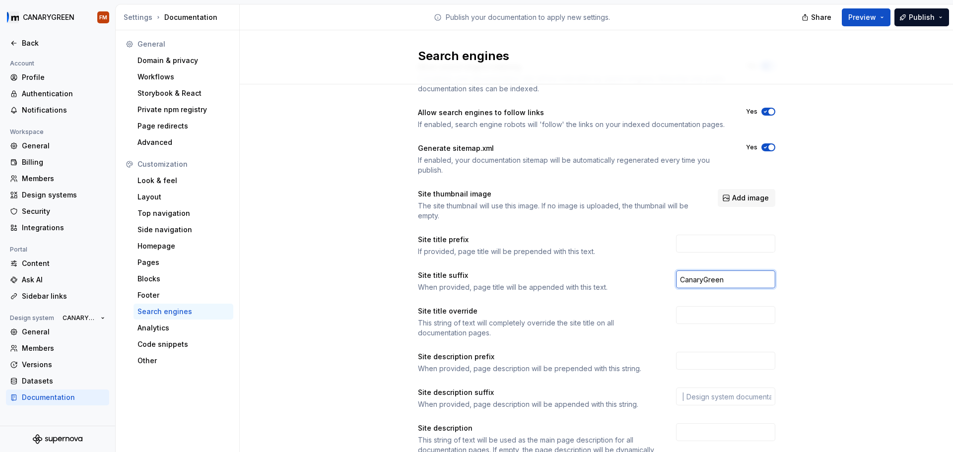
scroll to position [0, 0]
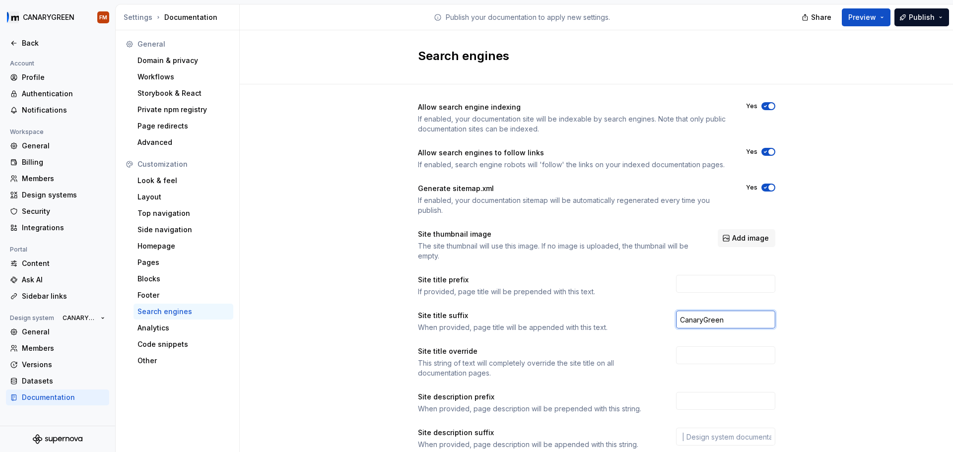
type input "CanaryGreen"
click at [678, 161] on div "Allow search engine indexing If enabled, your documentation site will be indexa…" at bounding box center [596, 313] width 713 height 459
click at [678, 22] on button "Publish" at bounding box center [921, 17] width 55 height 18
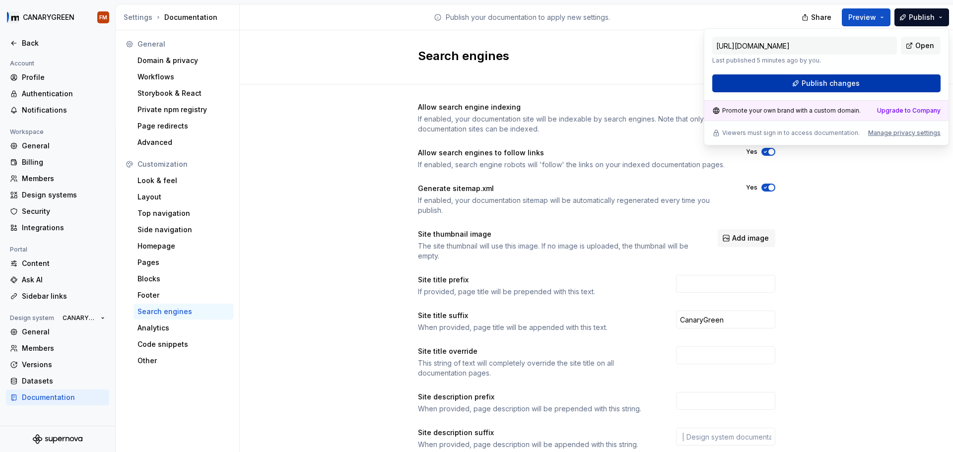
click at [678, 83] on span "Publish changes" at bounding box center [831, 83] width 58 height 10
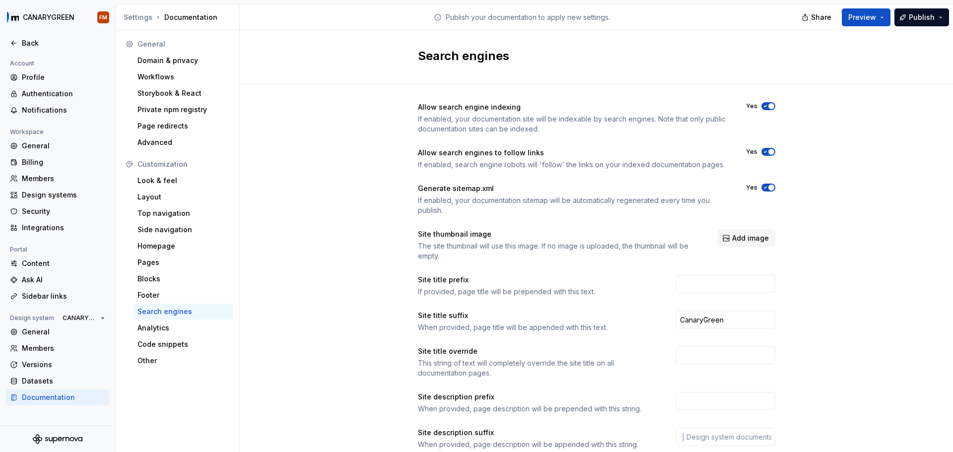
click at [358, 181] on div "Allow search engine indexing If enabled, your documentation site will be indexa…" at bounding box center [596, 313] width 713 height 459
click at [286, 197] on div "Allow search engine indexing If enabled, your documentation site will be indexa…" at bounding box center [596, 313] width 713 height 459
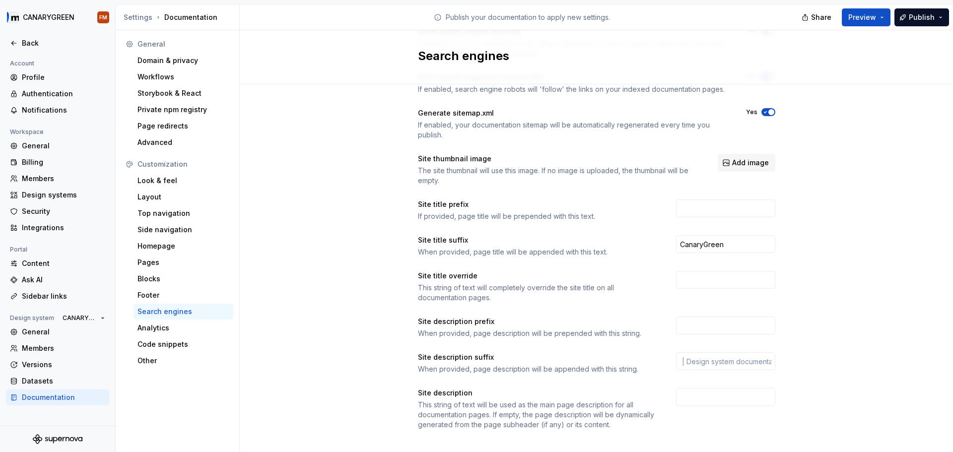
scroll to position [86, 0]
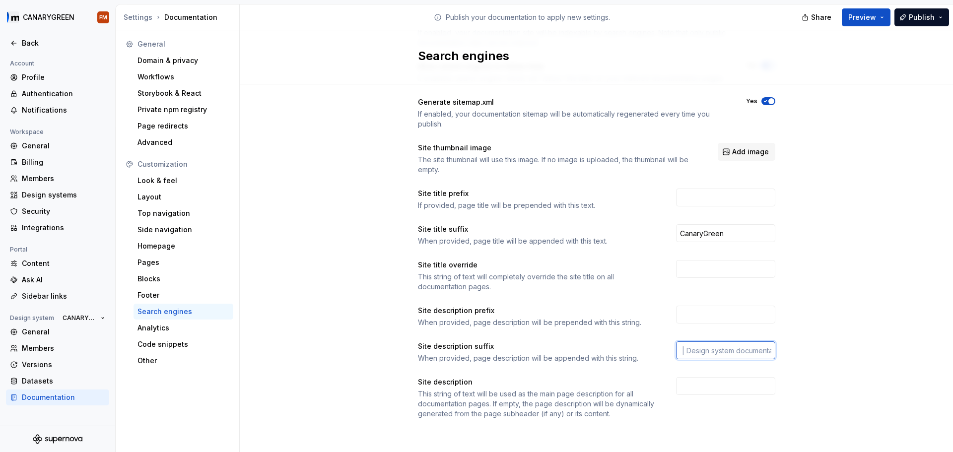
drag, startPoint x: 707, startPoint y: 345, endPoint x: 786, endPoint y: 343, distance: 79.4
click at [678, 297] on div "Allow search engine indexing If enabled, your documentation site will be indexa…" at bounding box center [596, 227] width 713 height 459
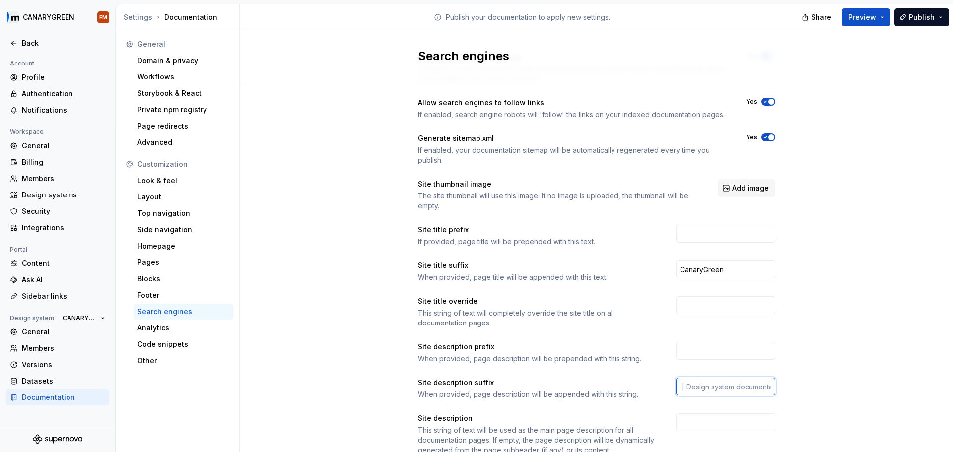
scroll to position [0, 0]
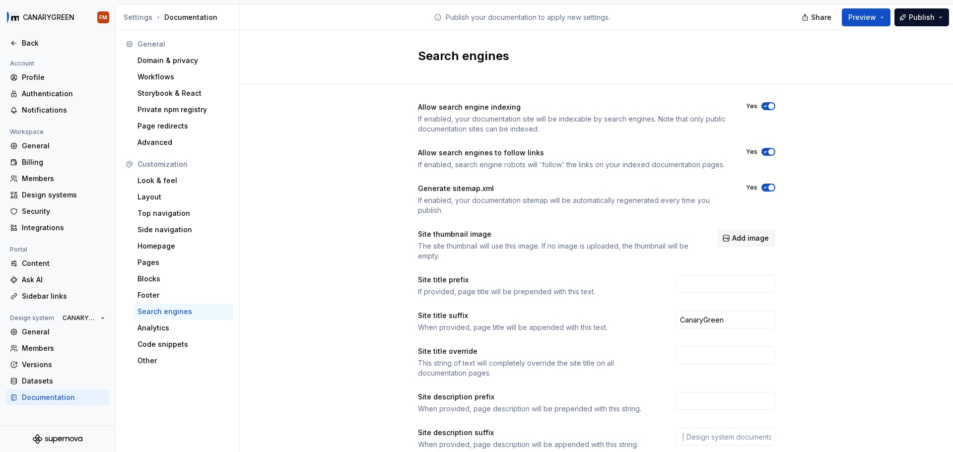
click at [678, 249] on div "Allow search engine indexing If enabled, your documentation site will be indexa…" at bounding box center [596, 313] width 713 height 459
click at [940, 18] on button "Publish" at bounding box center [921, 17] width 55 height 18
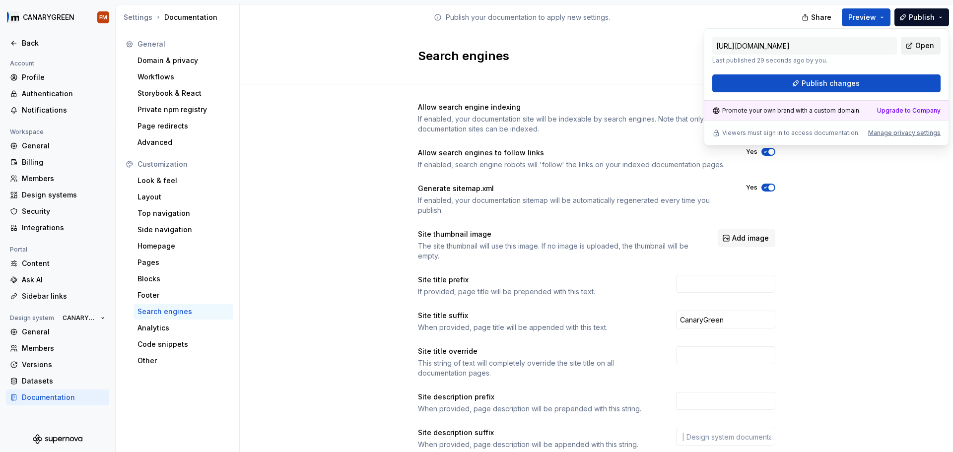
click at [917, 43] on span "Open" at bounding box center [924, 46] width 19 height 10
click at [677, 321] on input "CanaryGreen" at bounding box center [725, 320] width 99 height 18
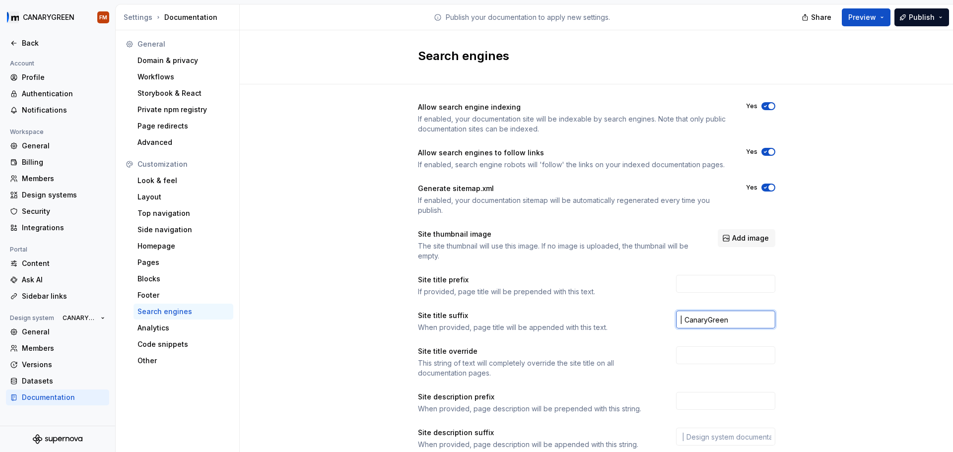
scroll to position [86, 0]
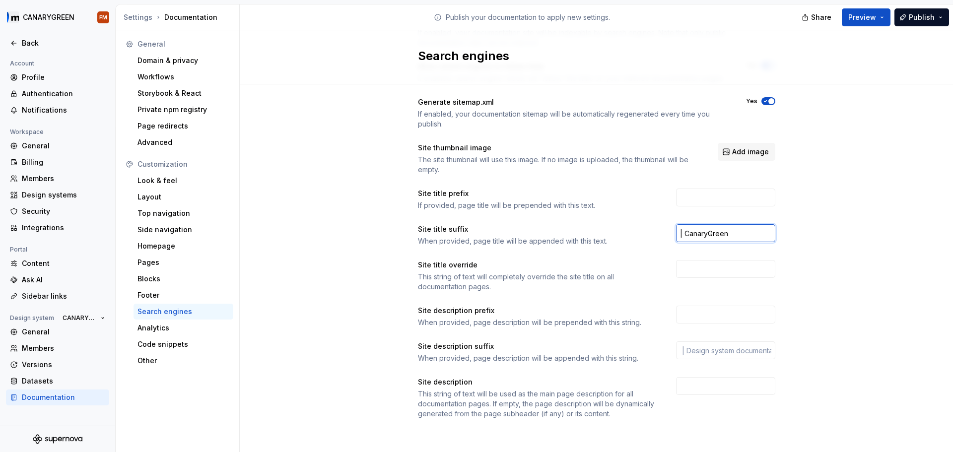
type input "| CanaryGreen"
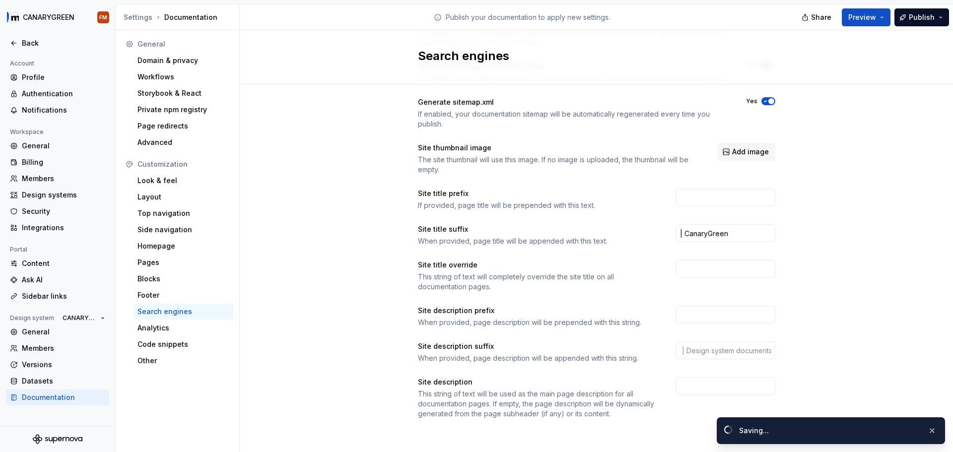
click at [781, 258] on div "Allow search engine indexing If enabled, your documentation site will be indexa…" at bounding box center [596, 227] width 713 height 459
click at [828, 218] on div "Allow search engine indexing If enabled, your documentation site will be indexa…" at bounding box center [596, 227] width 713 height 459
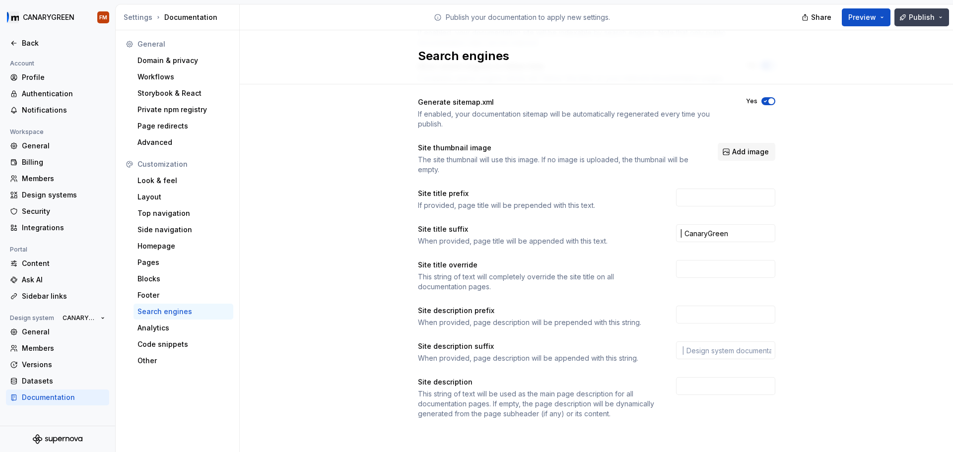
click at [923, 20] on span "Publish" at bounding box center [922, 17] width 26 height 10
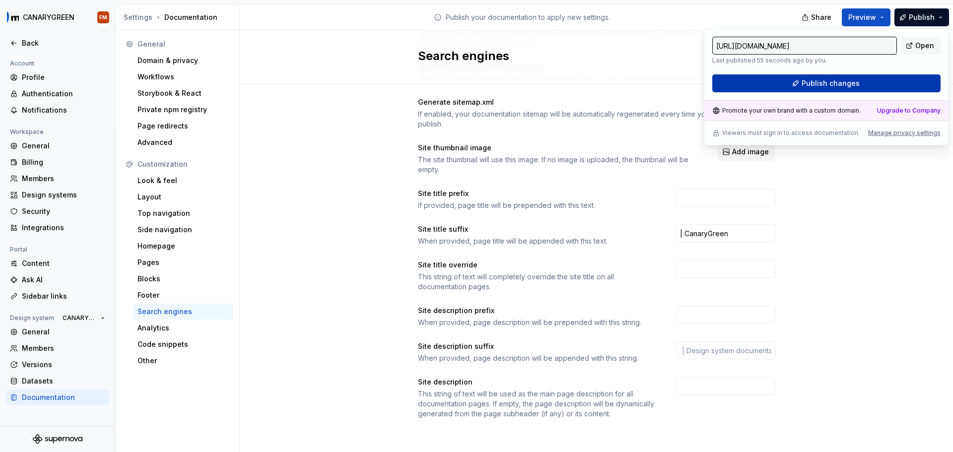
click at [845, 85] on span "Publish changes" at bounding box center [831, 83] width 58 height 10
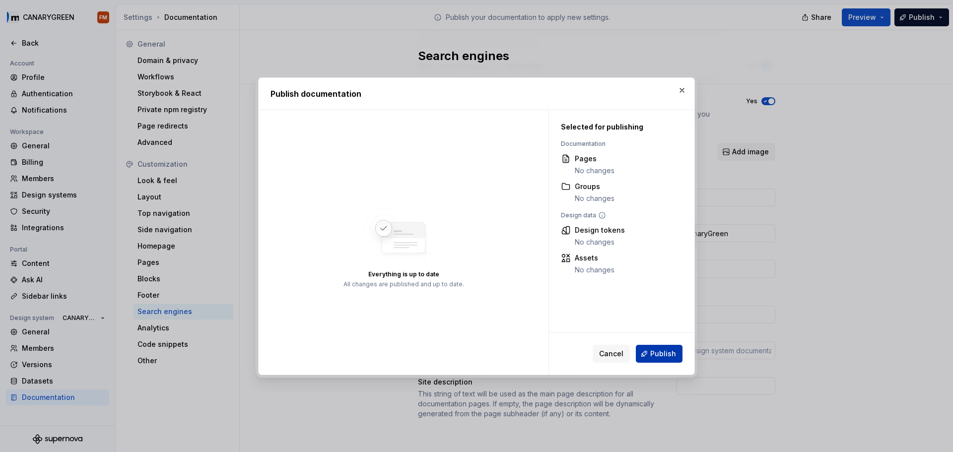
click at [656, 345] on button "Publish" at bounding box center [659, 354] width 47 height 18
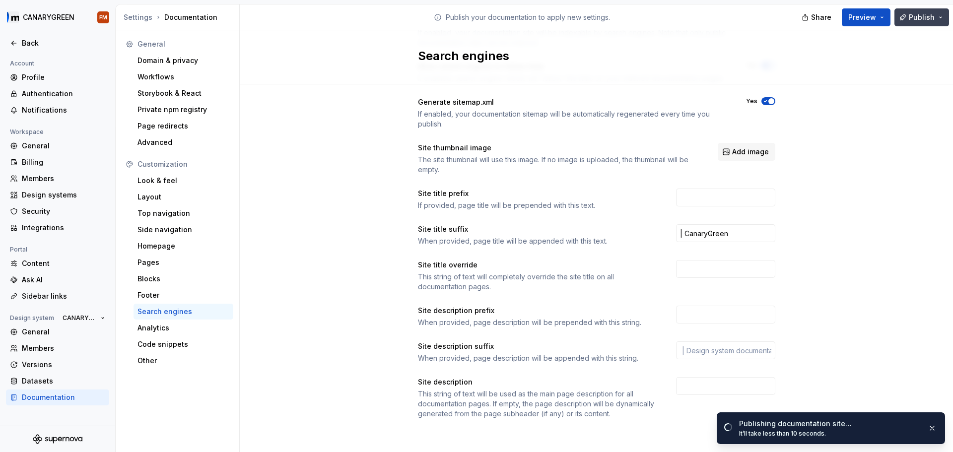
click at [937, 18] on button "Publish" at bounding box center [921, 17] width 55 height 18
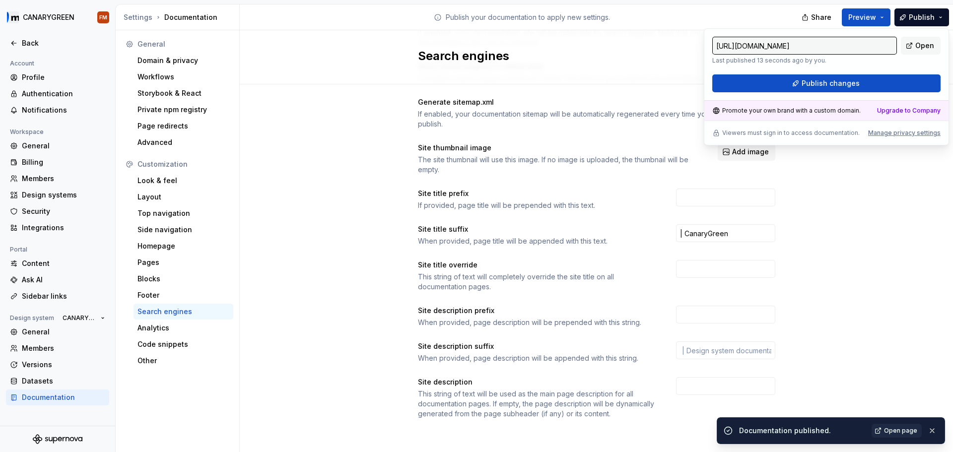
drag, startPoint x: 806, startPoint y: 66, endPoint x: 813, endPoint y: 65, distance: 7.5
click at [806, 66] on div "https://canarygreen.supernova-docs.io/latest/ Last published 13 seconds ago by …" at bounding box center [826, 65] width 228 height 56
click at [920, 45] on span "Open" at bounding box center [924, 46] width 19 height 10
